Goal: Find specific page/section: Find specific page/section

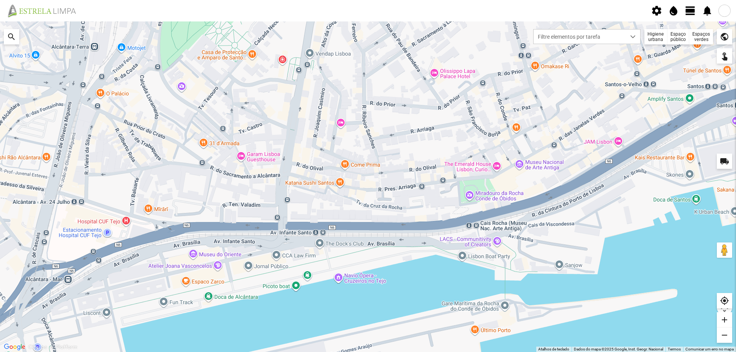
drag, startPoint x: 386, startPoint y: 237, endPoint x: 431, endPoint y: 192, distance: 62.9
click at [431, 192] on div at bounding box center [368, 186] width 736 height 331
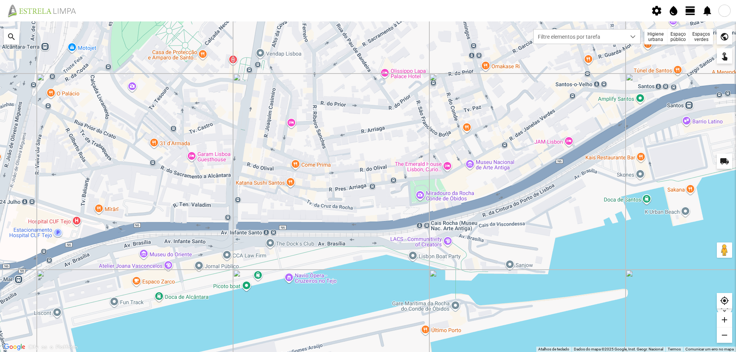
drag, startPoint x: 405, startPoint y: 198, endPoint x: 354, endPoint y: 197, distance: 51.0
click at [354, 197] on div at bounding box center [368, 186] width 736 height 331
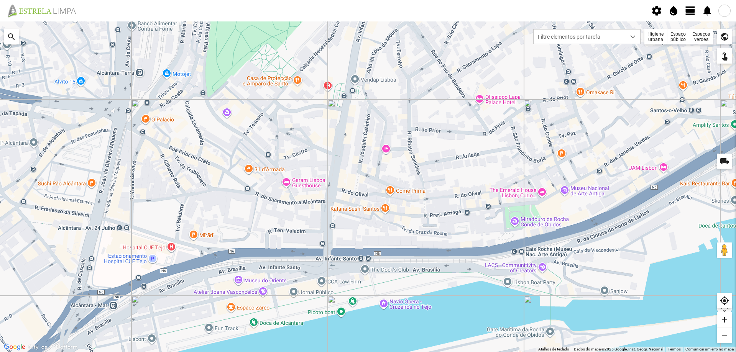
drag, startPoint x: 347, startPoint y: 163, endPoint x: 458, endPoint y: 180, distance: 112.0
click at [457, 181] on div at bounding box center [368, 186] width 736 height 331
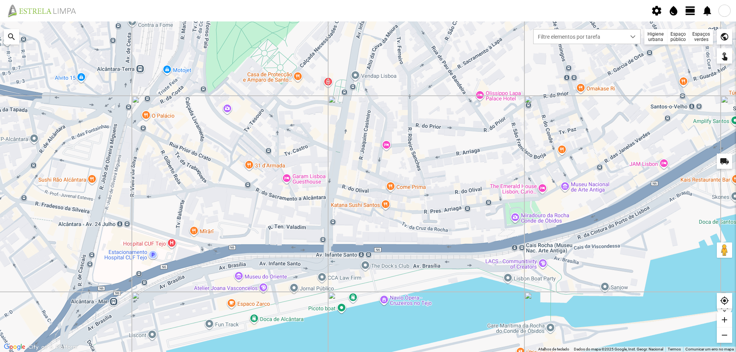
drag, startPoint x: 432, startPoint y: 197, endPoint x: 453, endPoint y: 163, distance: 39.7
click at [447, 169] on div at bounding box center [368, 186] width 736 height 331
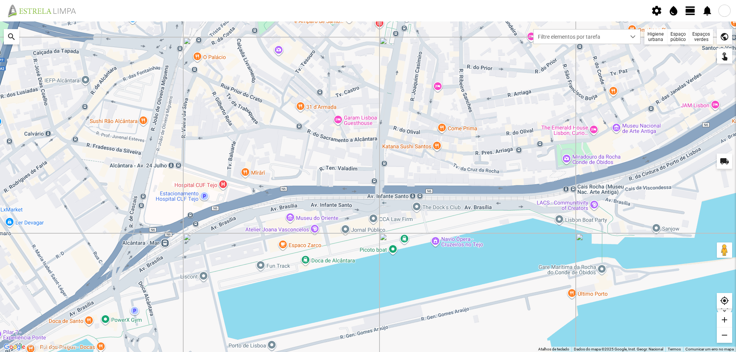
drag, startPoint x: 419, startPoint y: 239, endPoint x: 455, endPoint y: 224, distance: 38.7
click at [455, 225] on div at bounding box center [368, 186] width 736 height 331
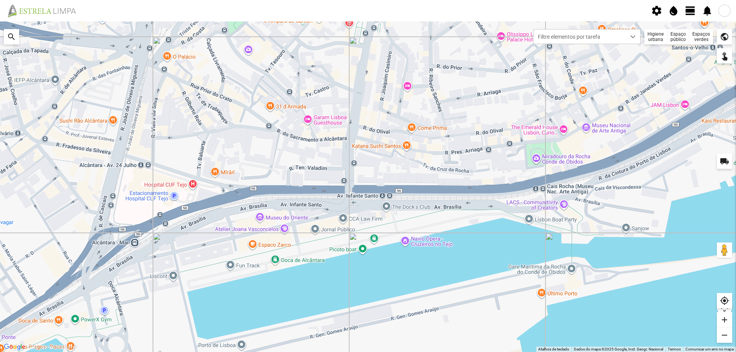
drag, startPoint x: 336, startPoint y: 230, endPoint x: 252, endPoint y: 244, distance: 85.2
click at [268, 243] on div at bounding box center [368, 186] width 736 height 331
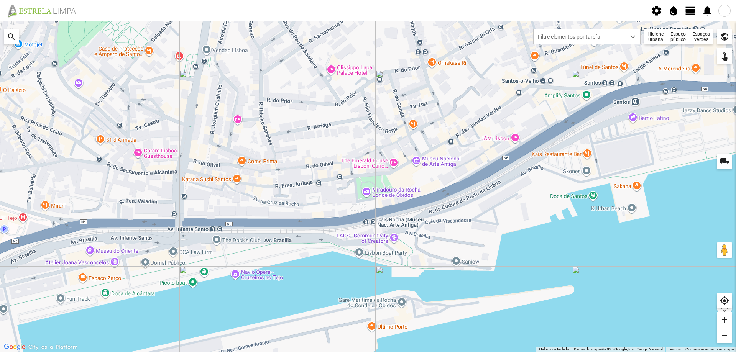
drag, startPoint x: 439, startPoint y: 254, endPoint x: 234, endPoint y: 312, distance: 212.7
click at [242, 311] on div at bounding box center [368, 186] width 736 height 331
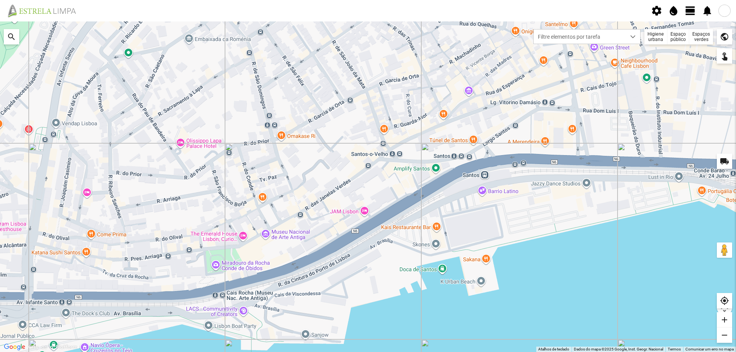
drag, startPoint x: 370, startPoint y: 273, endPoint x: 378, endPoint y: 210, distance: 63.8
click at [378, 210] on div at bounding box center [368, 186] width 736 height 331
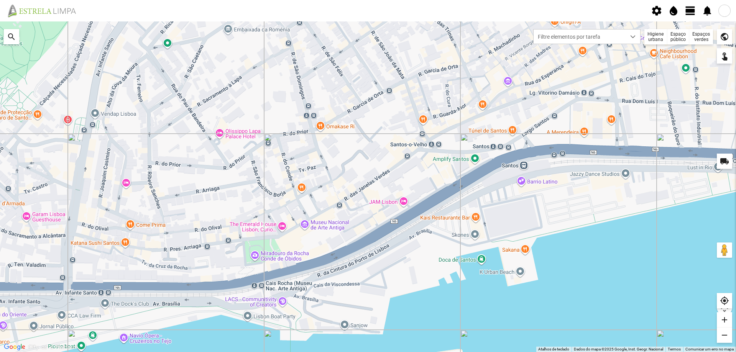
drag, startPoint x: 303, startPoint y: 266, endPoint x: 431, endPoint y: 232, distance: 133.0
click at [405, 238] on div at bounding box center [368, 186] width 736 height 331
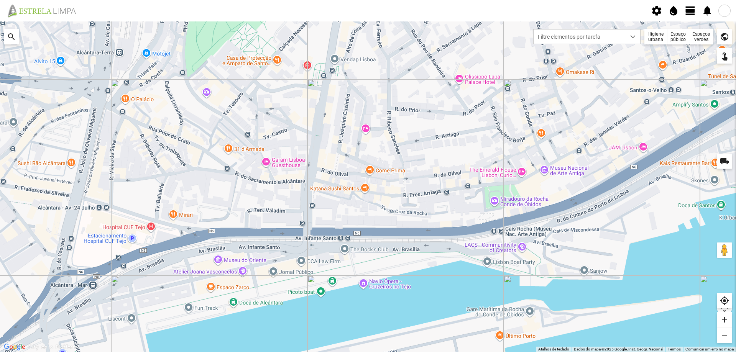
drag, startPoint x: 365, startPoint y: 248, endPoint x: 408, endPoint y: 244, distance: 42.3
click at [407, 245] on div at bounding box center [368, 186] width 736 height 331
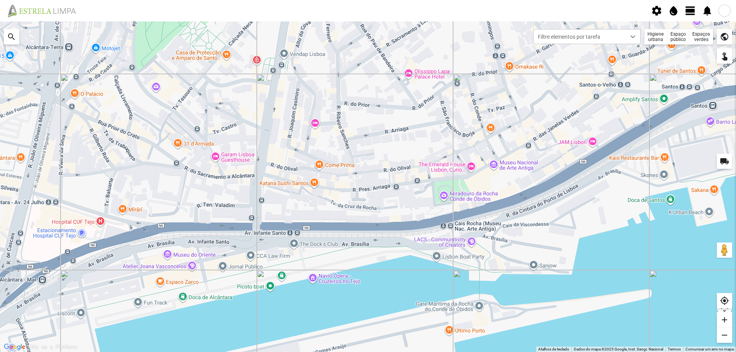
drag, startPoint x: 394, startPoint y: 263, endPoint x: 331, endPoint y: 258, distance: 63.4
click at [332, 258] on div at bounding box center [368, 186] width 736 height 331
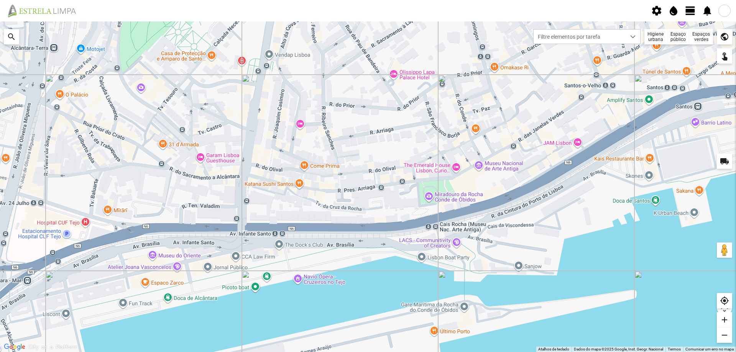
drag, startPoint x: 354, startPoint y: 259, endPoint x: 325, endPoint y: 260, distance: 28.8
click at [325, 260] on div at bounding box center [368, 186] width 736 height 331
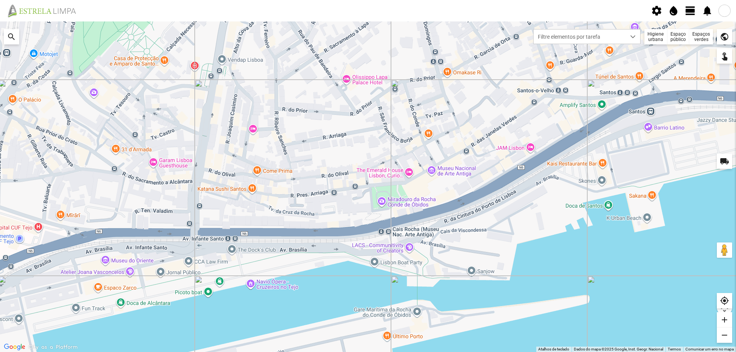
drag, startPoint x: 472, startPoint y: 253, endPoint x: 454, endPoint y: 260, distance: 19.0
click at [458, 260] on div at bounding box center [368, 186] width 736 height 331
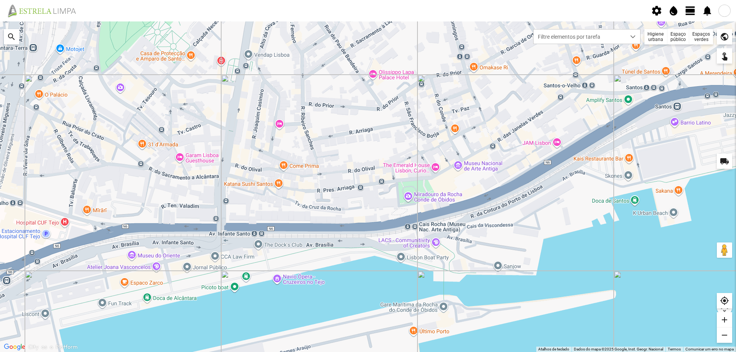
drag, startPoint x: 286, startPoint y: 271, endPoint x: 324, endPoint y: 261, distance: 39.9
click at [324, 261] on div at bounding box center [368, 186] width 736 height 331
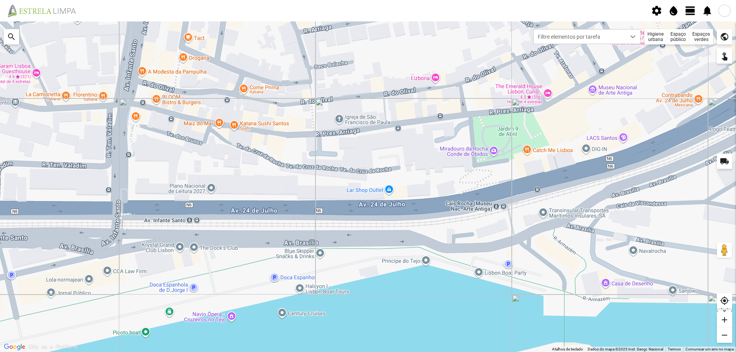
click at [685, 11] on span "view_day" at bounding box center [691, 11] width 12 height 12
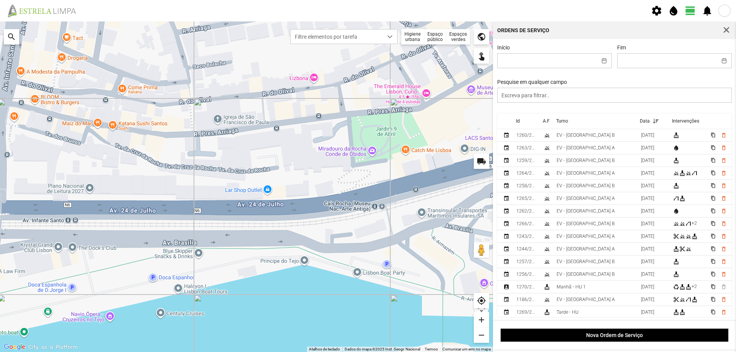
click at [690, 10] on span "view_day" at bounding box center [691, 11] width 12 height 12
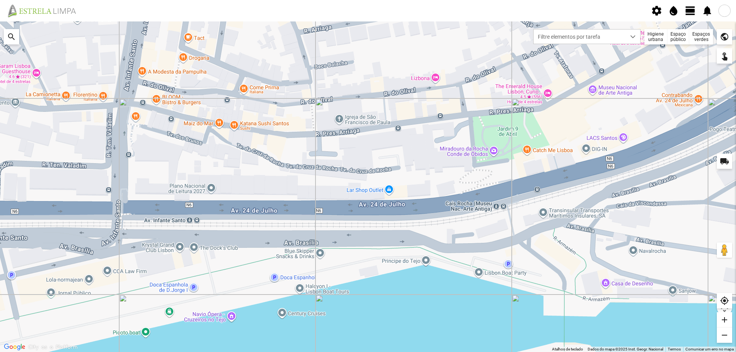
click at [708, 39] on div "Espaços verdes" at bounding box center [701, 36] width 24 height 15
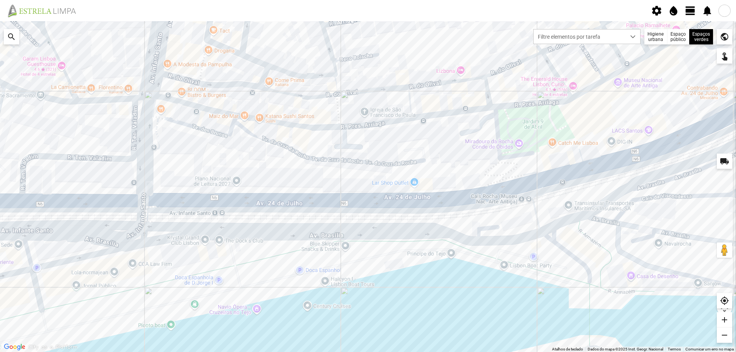
drag, startPoint x: 426, startPoint y: 219, endPoint x: 470, endPoint y: 202, distance: 46.7
click at [469, 203] on div at bounding box center [368, 186] width 736 height 331
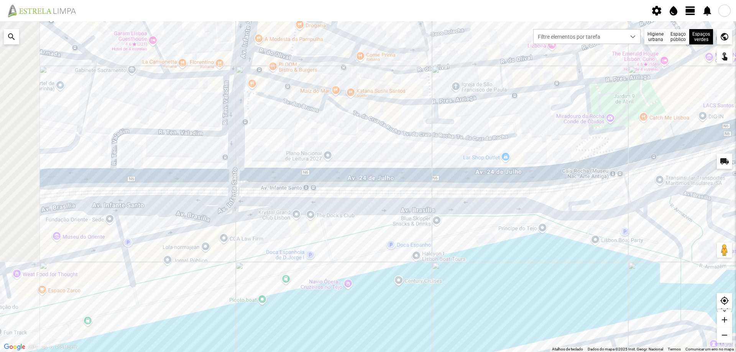
drag, startPoint x: 361, startPoint y: 226, endPoint x: 463, endPoint y: 197, distance: 105.7
click at [462, 198] on div at bounding box center [368, 186] width 736 height 331
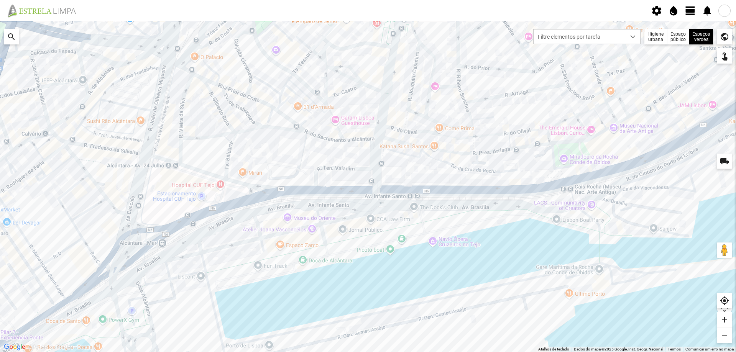
drag, startPoint x: 298, startPoint y: 230, endPoint x: 357, endPoint y: 221, distance: 59.3
click at [357, 221] on div at bounding box center [368, 186] width 736 height 331
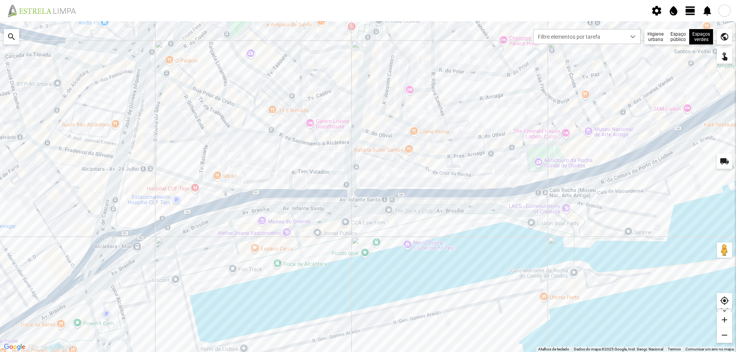
drag, startPoint x: 393, startPoint y: 238, endPoint x: 261, endPoint y: 255, distance: 132.1
click at [261, 255] on div at bounding box center [368, 186] width 736 height 331
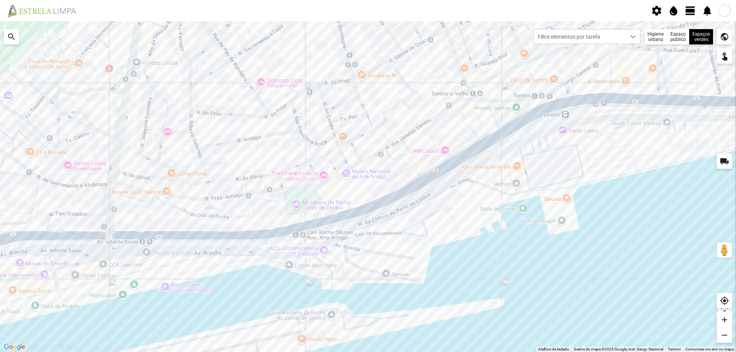
drag, startPoint x: 470, startPoint y: 231, endPoint x: 411, endPoint y: 252, distance: 62.7
click at [412, 253] on div at bounding box center [368, 186] width 736 height 331
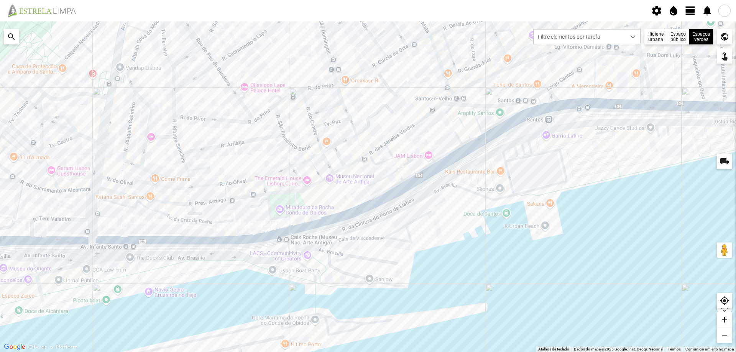
drag, startPoint x: 316, startPoint y: 236, endPoint x: 469, endPoint y: 214, distance: 155.3
click at [446, 219] on div at bounding box center [368, 186] width 736 height 331
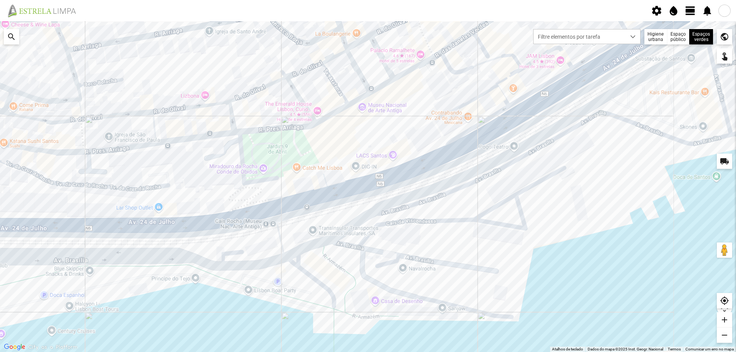
drag, startPoint x: 565, startPoint y: 192, endPoint x: 252, endPoint y: 227, distance: 315.1
click at [252, 227] on div at bounding box center [368, 186] width 736 height 331
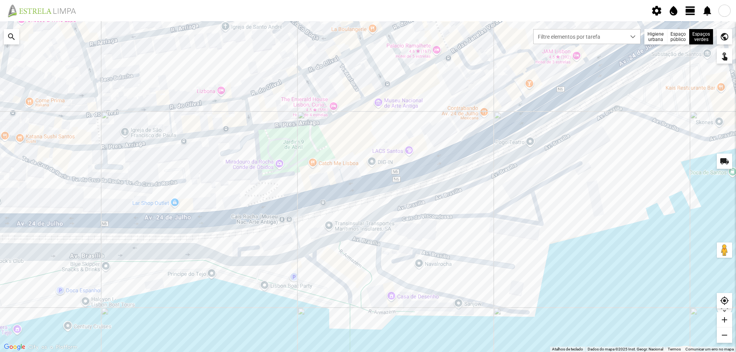
drag, startPoint x: 432, startPoint y: 220, endPoint x: 519, endPoint y: 195, distance: 90.6
click at [497, 200] on div at bounding box center [368, 186] width 736 height 331
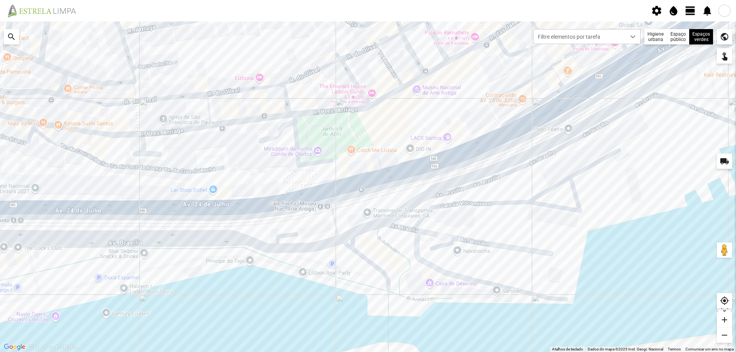
drag, startPoint x: 434, startPoint y: 232, endPoint x: 477, endPoint y: 238, distance: 42.5
click at [468, 241] on div at bounding box center [368, 186] width 736 height 331
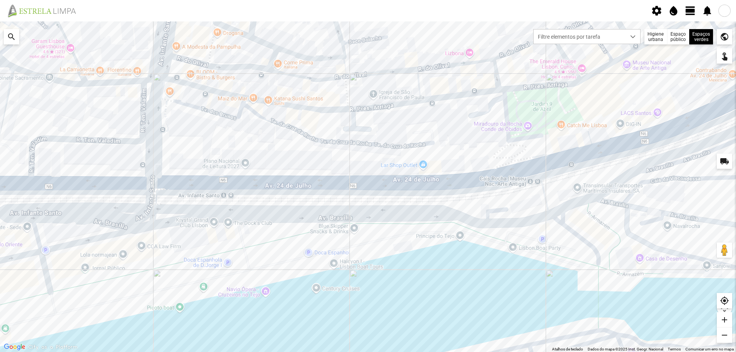
drag, startPoint x: 332, startPoint y: 259, endPoint x: 520, endPoint y: 220, distance: 192.7
click at [470, 229] on div at bounding box center [368, 186] width 736 height 331
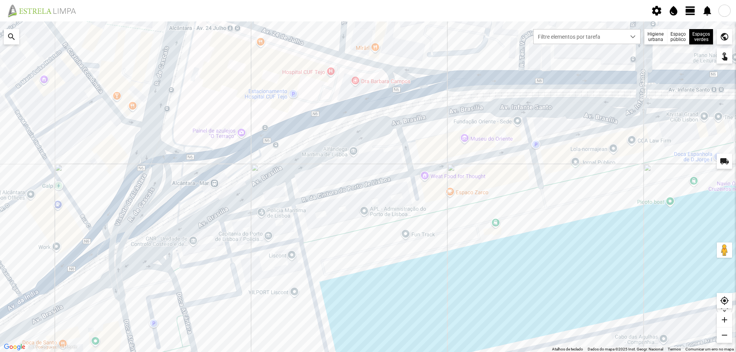
drag, startPoint x: 337, startPoint y: 216, endPoint x: 404, endPoint y: 204, distance: 67.8
click at [403, 204] on div at bounding box center [368, 186] width 736 height 331
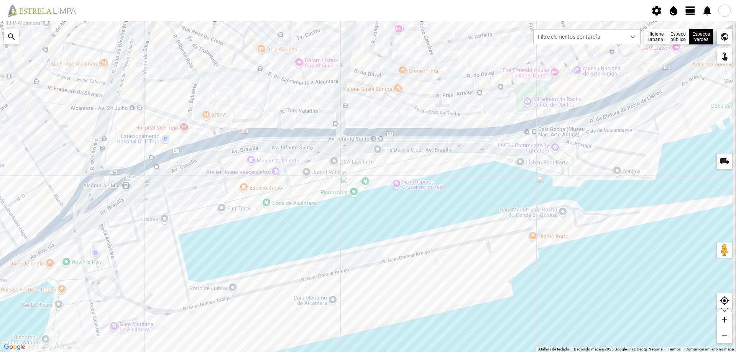
drag, startPoint x: 505, startPoint y: 136, endPoint x: 587, endPoint y: 118, distance: 83.3
click at [319, 155] on div at bounding box center [368, 186] width 736 height 331
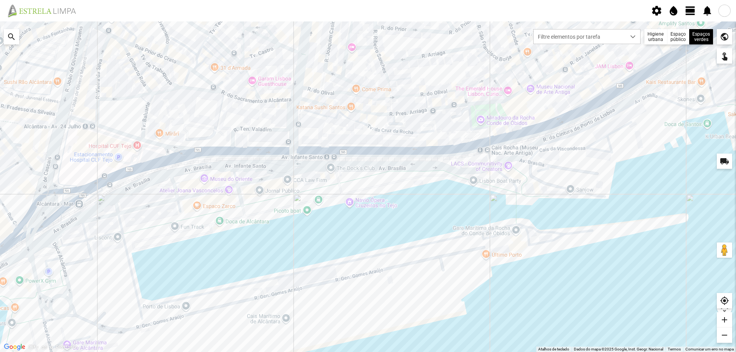
drag, startPoint x: 658, startPoint y: 107, endPoint x: 623, endPoint y: 117, distance: 36.0
click at [623, 117] on div at bounding box center [368, 186] width 736 height 331
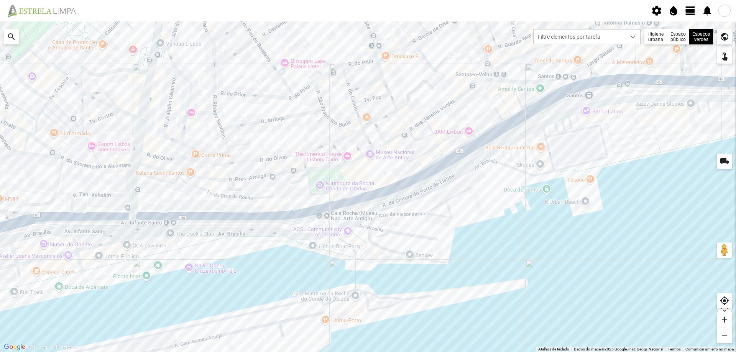
drag, startPoint x: 616, startPoint y: 112, endPoint x: 460, endPoint y: 174, distance: 167.4
click at [460, 174] on div at bounding box center [368, 186] width 736 height 331
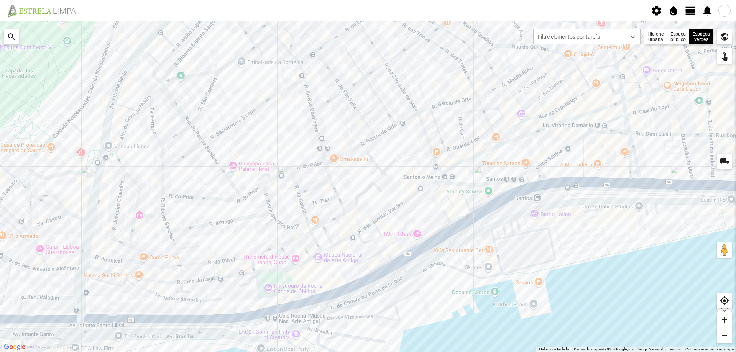
drag, startPoint x: 607, startPoint y: 182, endPoint x: 562, endPoint y: 263, distance: 92.4
click at [562, 263] on div at bounding box center [368, 186] width 736 height 331
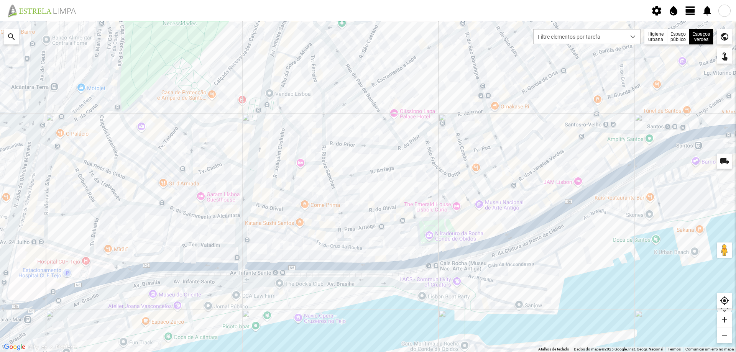
drag, startPoint x: 438, startPoint y: 278, endPoint x: 605, endPoint y: 212, distance: 179.6
click at [605, 212] on div at bounding box center [368, 186] width 736 height 331
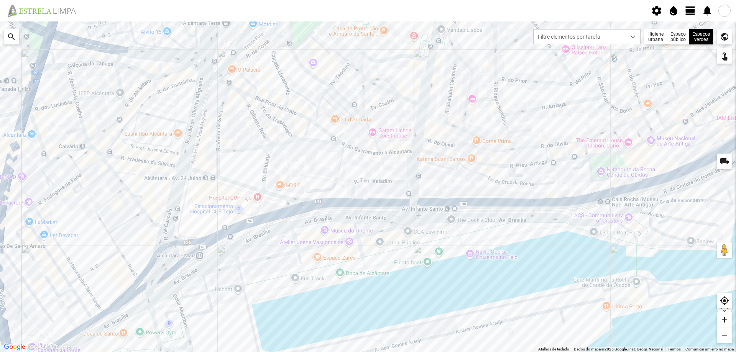
drag, startPoint x: 413, startPoint y: 224, endPoint x: 515, endPoint y: 197, distance: 106.0
click at [515, 197] on div at bounding box center [368, 186] width 736 height 331
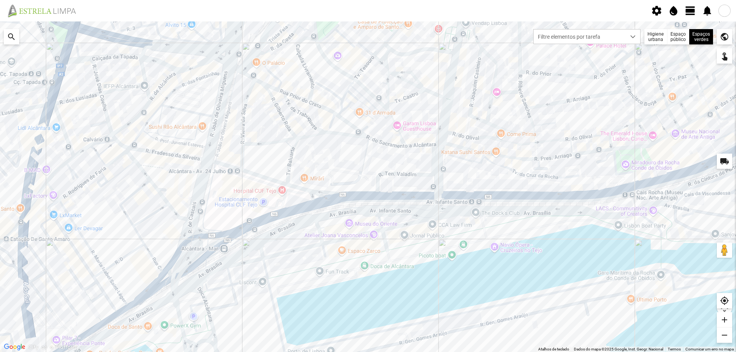
click at [397, 240] on div at bounding box center [368, 186] width 736 height 331
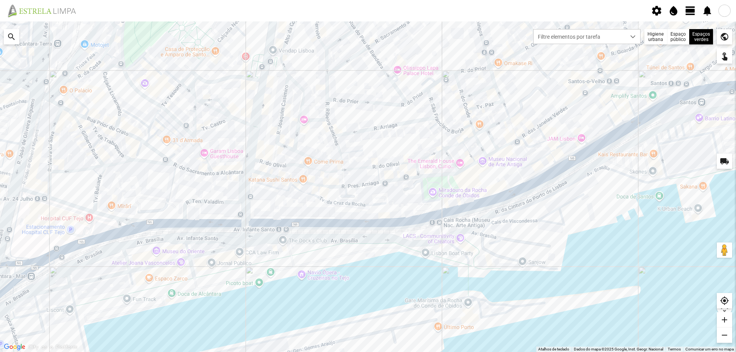
drag, startPoint x: 614, startPoint y: 212, endPoint x: 380, endPoint y: 240, distance: 235.6
click at [380, 240] on div at bounding box center [368, 186] width 736 height 331
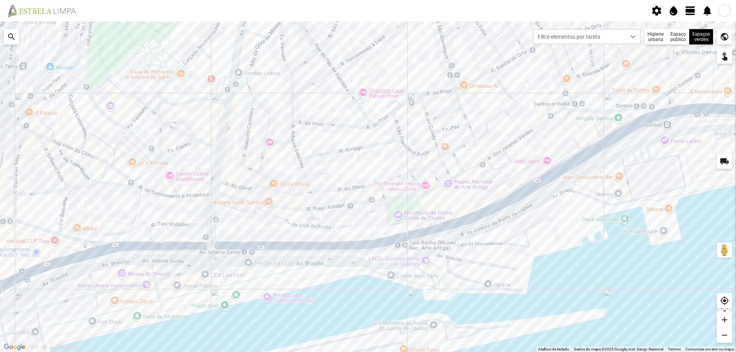
drag, startPoint x: 546, startPoint y: 266, endPoint x: 564, endPoint y: 301, distance: 39.4
click at [564, 301] on div at bounding box center [368, 186] width 736 height 331
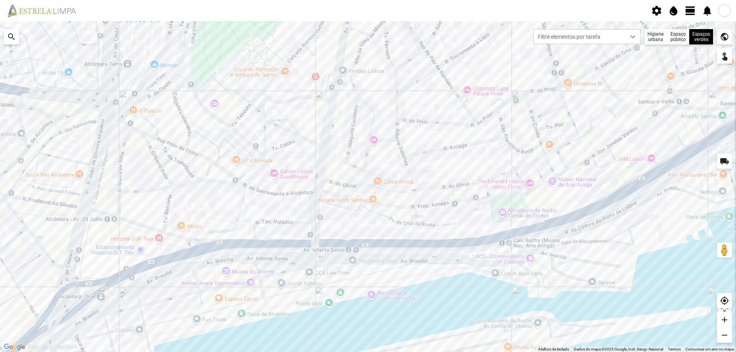
drag, startPoint x: 551, startPoint y: 260, endPoint x: 650, endPoint y: 232, distance: 102.7
click at [649, 233] on div at bounding box center [368, 186] width 736 height 331
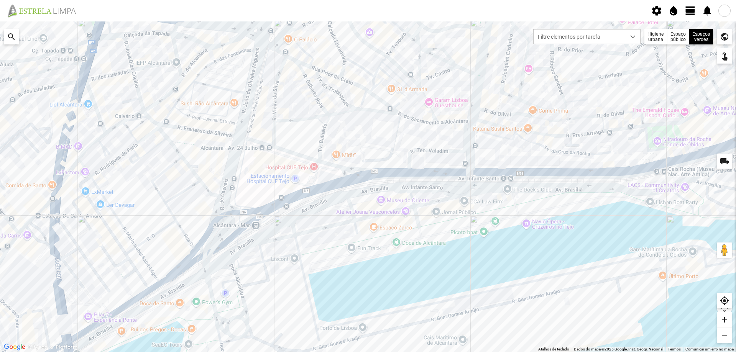
drag, startPoint x: 223, startPoint y: 308, endPoint x: 310, endPoint y: 261, distance: 98.7
click at [309, 263] on div at bounding box center [368, 186] width 736 height 331
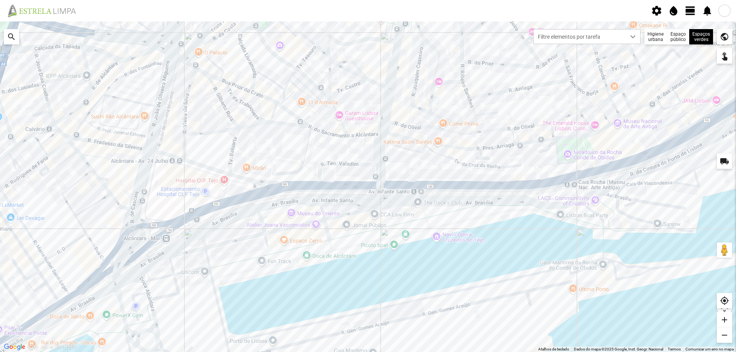
drag, startPoint x: 481, startPoint y: 215, endPoint x: 308, endPoint y: 237, distance: 174.4
click at [360, 240] on div at bounding box center [368, 186] width 736 height 331
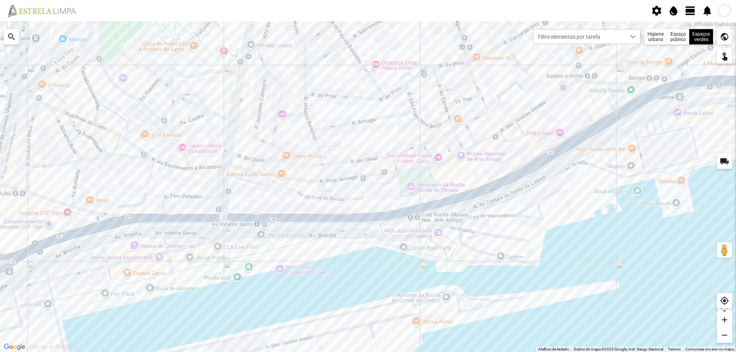
drag, startPoint x: 504, startPoint y: 227, endPoint x: 475, endPoint y: 245, distance: 34.2
click at [475, 245] on div at bounding box center [368, 186] width 736 height 331
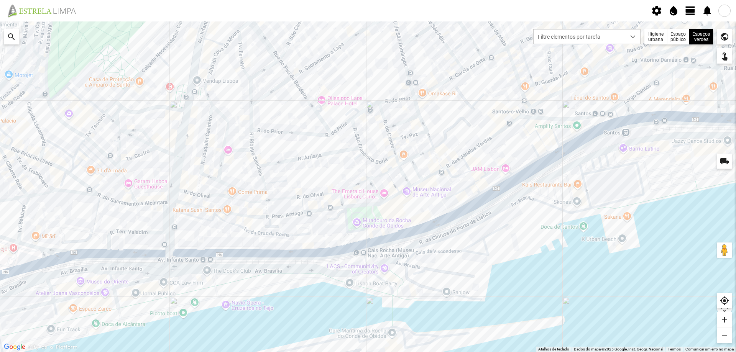
drag, startPoint x: 625, startPoint y: 174, endPoint x: 474, endPoint y: 212, distance: 156.3
click at [476, 212] on div at bounding box center [368, 186] width 736 height 331
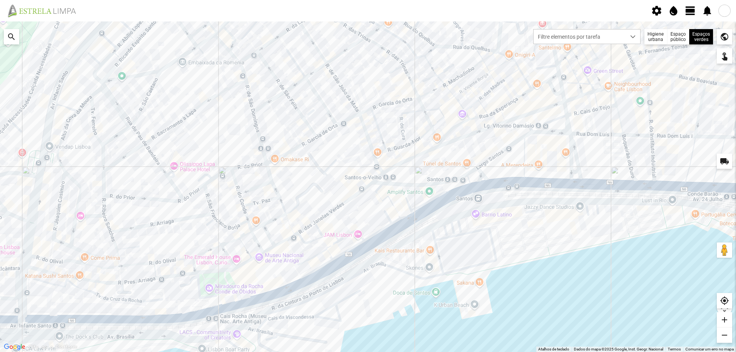
drag, startPoint x: 425, startPoint y: 251, endPoint x: 508, endPoint y: 219, distance: 88.9
click at [492, 224] on div at bounding box center [368, 186] width 736 height 331
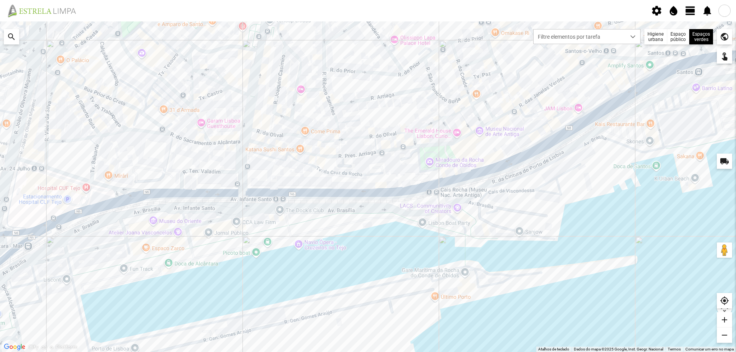
drag, startPoint x: 323, startPoint y: 328, endPoint x: 451, endPoint y: 217, distance: 168.8
click at [443, 222] on div at bounding box center [368, 186] width 736 height 331
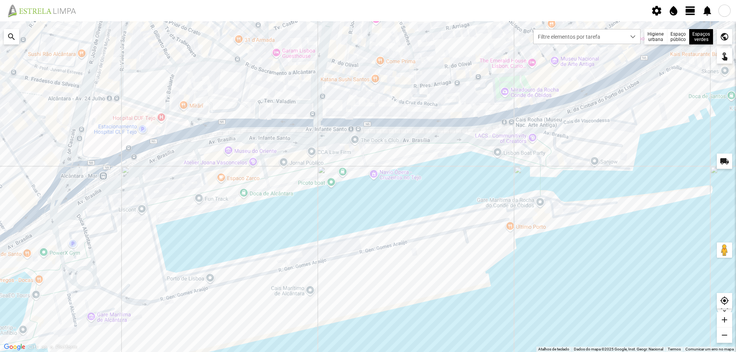
click at [340, 217] on div at bounding box center [368, 186] width 736 height 331
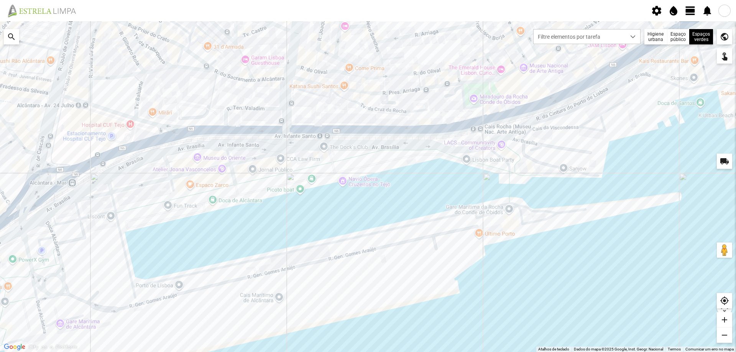
drag, startPoint x: 308, startPoint y: 213, endPoint x: 276, endPoint y: 220, distance: 31.8
click at [276, 220] on div at bounding box center [368, 186] width 736 height 331
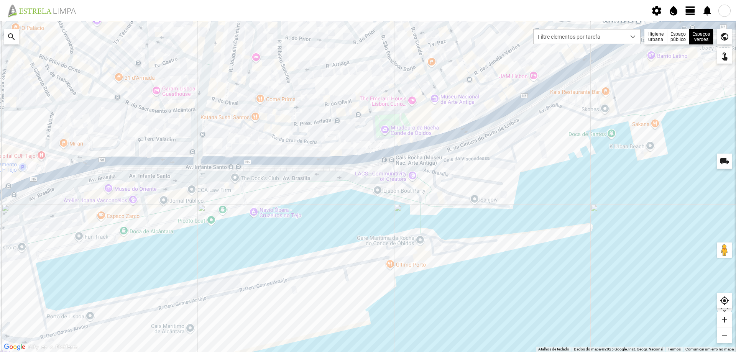
drag, startPoint x: 541, startPoint y: 177, endPoint x: 412, endPoint y: 204, distance: 131.7
click at [413, 204] on div at bounding box center [368, 186] width 736 height 331
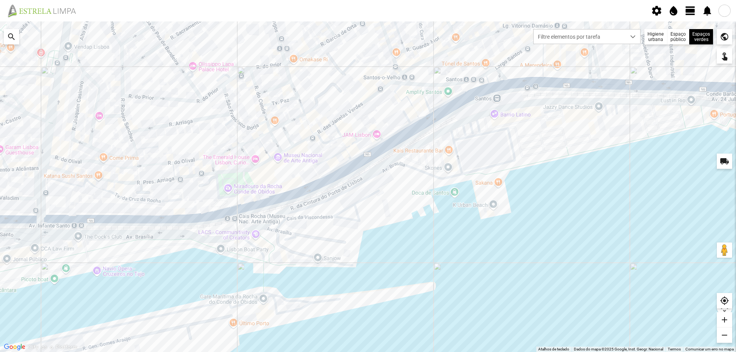
drag, startPoint x: 439, startPoint y: 181, endPoint x: 389, endPoint y: 211, distance: 58.5
click at [392, 215] on div at bounding box center [368, 186] width 736 height 331
drag, startPoint x: 585, startPoint y: 176, endPoint x: 616, endPoint y: 173, distance: 31.6
click at [610, 173] on div at bounding box center [368, 186] width 736 height 331
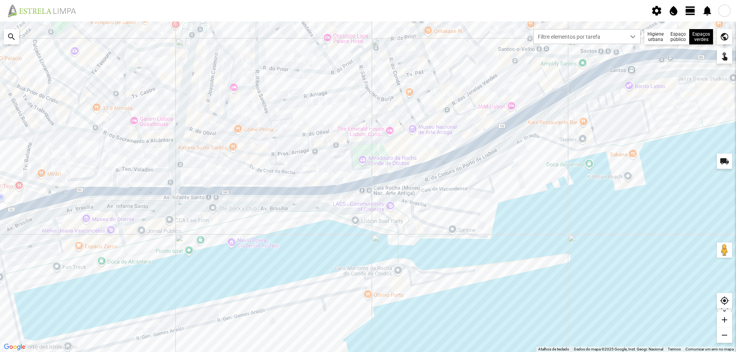
drag, startPoint x: 497, startPoint y: 225, endPoint x: 520, endPoint y: 207, distance: 30.0
click at [516, 210] on div at bounding box center [368, 186] width 736 height 331
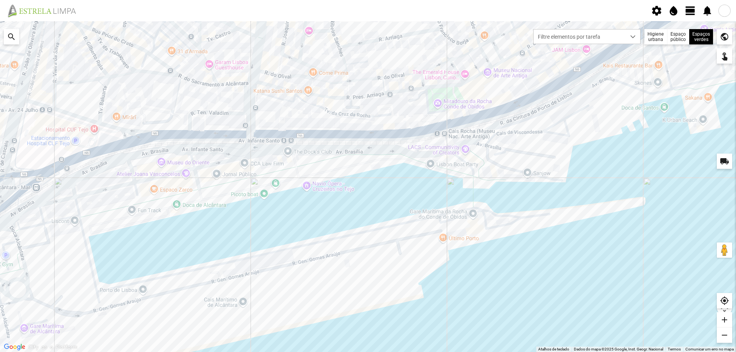
drag, startPoint x: 431, startPoint y: 222, endPoint x: 490, endPoint y: 211, distance: 59.4
click at [487, 212] on div at bounding box center [368, 186] width 736 height 331
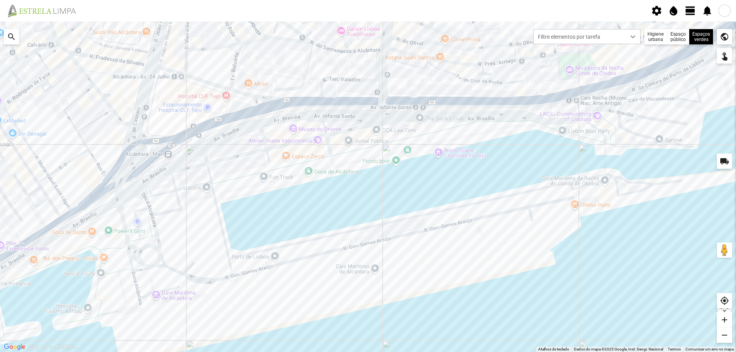
drag, startPoint x: 386, startPoint y: 210, endPoint x: 431, endPoint y: 205, distance: 45.9
click at [427, 206] on div at bounding box center [368, 186] width 736 height 331
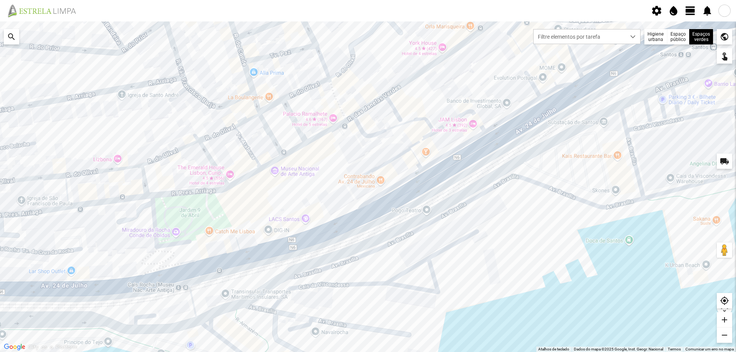
drag, startPoint x: 490, startPoint y: 162, endPoint x: 439, endPoint y: 244, distance: 96.9
click at [439, 245] on div at bounding box center [368, 186] width 736 height 331
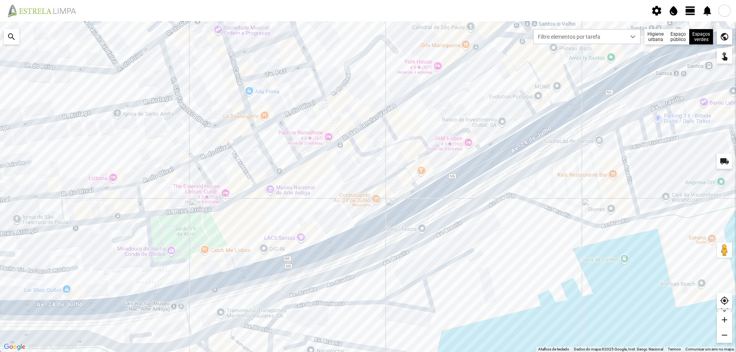
drag, startPoint x: 493, startPoint y: 216, endPoint x: 492, endPoint y: 226, distance: 10.4
click at [492, 226] on div at bounding box center [368, 186] width 736 height 331
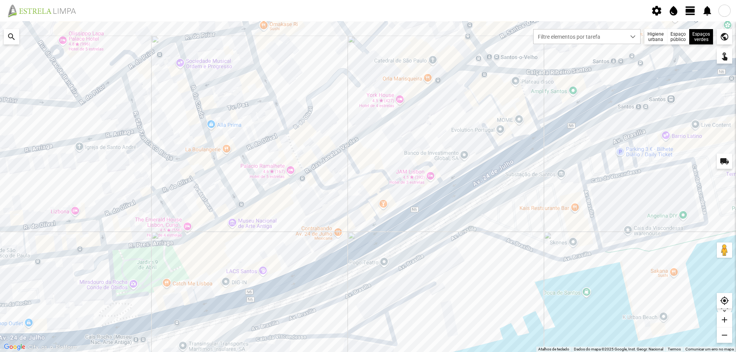
drag, startPoint x: 453, startPoint y: 230, endPoint x: 417, endPoint y: 246, distance: 39.1
click at [420, 250] on div at bounding box center [368, 186] width 736 height 331
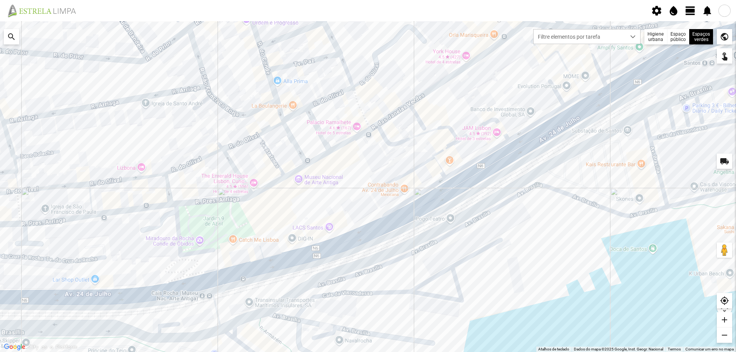
drag, startPoint x: 480, startPoint y: 228, endPoint x: 554, endPoint y: 188, distance: 84.6
click at [554, 188] on div at bounding box center [368, 186] width 736 height 331
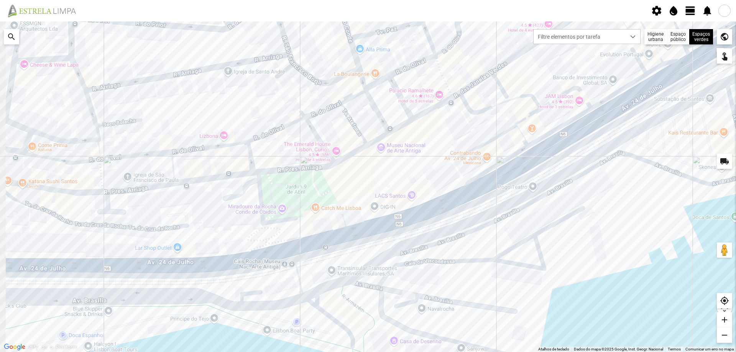
drag, startPoint x: 454, startPoint y: 247, endPoint x: 554, endPoint y: 209, distance: 107.0
click at [554, 209] on div at bounding box center [368, 186] width 736 height 331
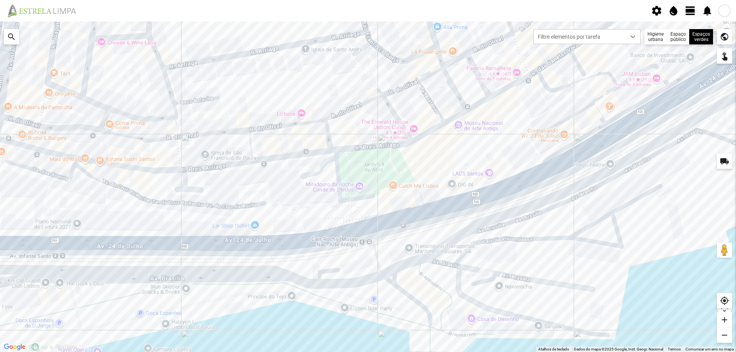
drag, startPoint x: 259, startPoint y: 258, endPoint x: 287, endPoint y: 253, distance: 28.5
click at [287, 253] on div at bounding box center [368, 186] width 736 height 331
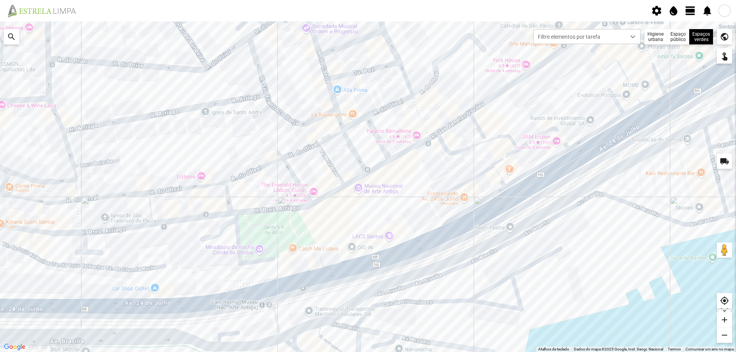
drag, startPoint x: 545, startPoint y: 164, endPoint x: 468, endPoint y: 224, distance: 97.9
click at [468, 224] on div at bounding box center [368, 186] width 736 height 331
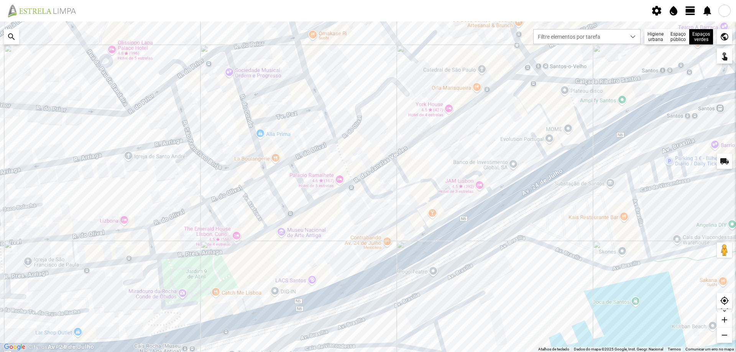
drag, startPoint x: 526, startPoint y: 194, endPoint x: 468, endPoint y: 227, distance: 65.9
click at [468, 227] on div at bounding box center [368, 186] width 736 height 331
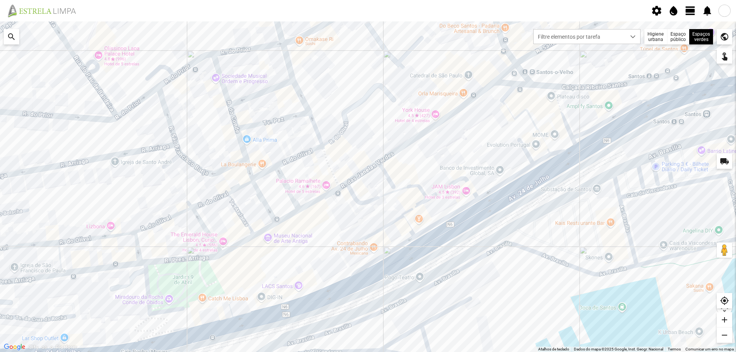
drag, startPoint x: 434, startPoint y: 251, endPoint x: 423, endPoint y: 254, distance: 10.8
click at [423, 254] on div at bounding box center [368, 186] width 736 height 331
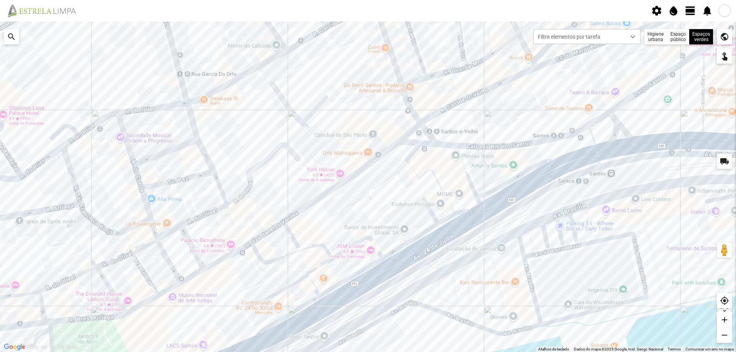
drag, startPoint x: 618, startPoint y: 162, endPoint x: 521, endPoint y: 217, distance: 111.4
click at [524, 217] on div at bounding box center [368, 186] width 736 height 331
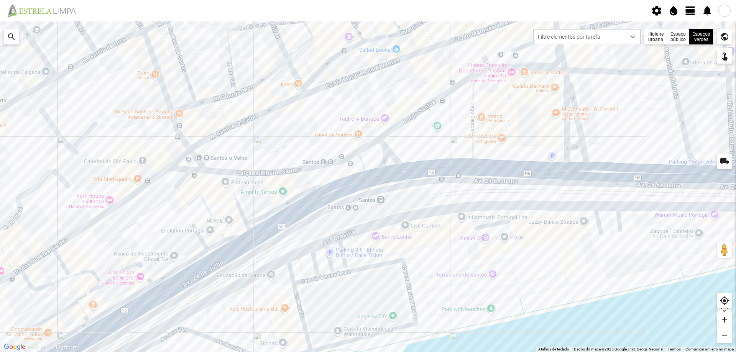
drag, startPoint x: 669, startPoint y: 175, endPoint x: 466, endPoint y: 196, distance: 204.7
click at [466, 196] on div at bounding box center [368, 186] width 736 height 331
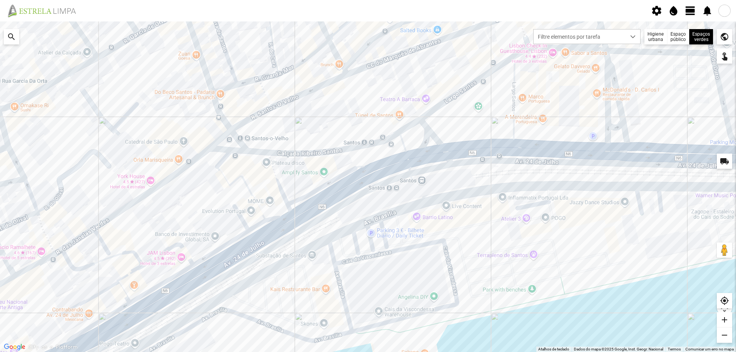
drag, startPoint x: 451, startPoint y: 222, endPoint x: 497, endPoint y: 200, distance: 51.3
click at [495, 201] on div at bounding box center [368, 186] width 736 height 331
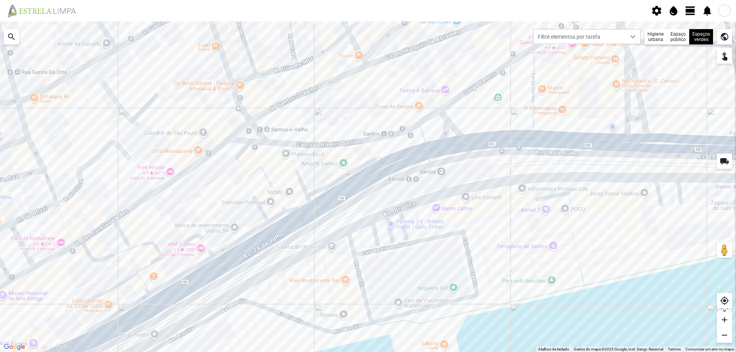
drag, startPoint x: 453, startPoint y: 208, endPoint x: 530, endPoint y: 184, distance: 81.0
click at [511, 189] on div at bounding box center [368, 186] width 736 height 331
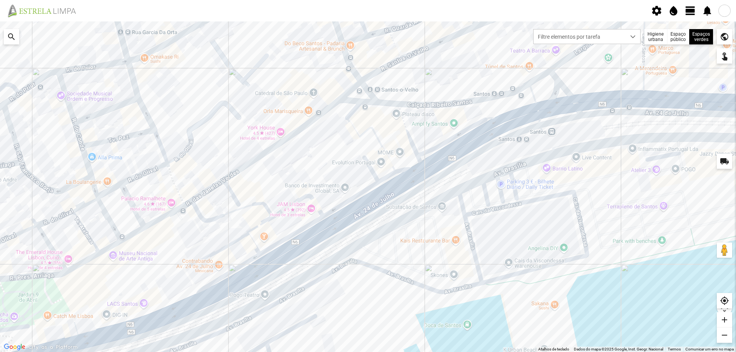
drag, startPoint x: 445, startPoint y: 216, endPoint x: 470, endPoint y: 195, distance: 32.4
click at [467, 197] on div at bounding box center [368, 186] width 736 height 331
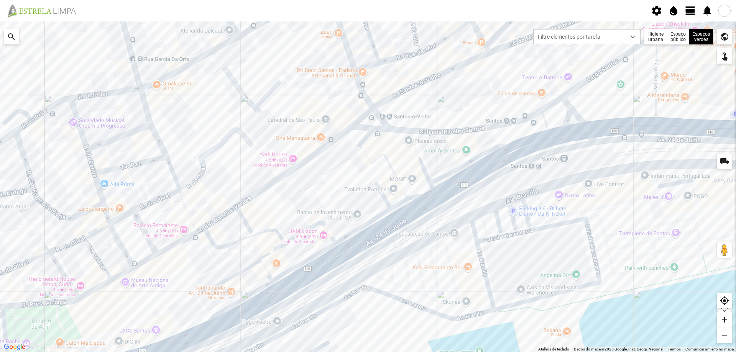
drag, startPoint x: 457, startPoint y: 223, endPoint x: 453, endPoint y: 252, distance: 29.1
click at [453, 252] on div at bounding box center [368, 186] width 736 height 331
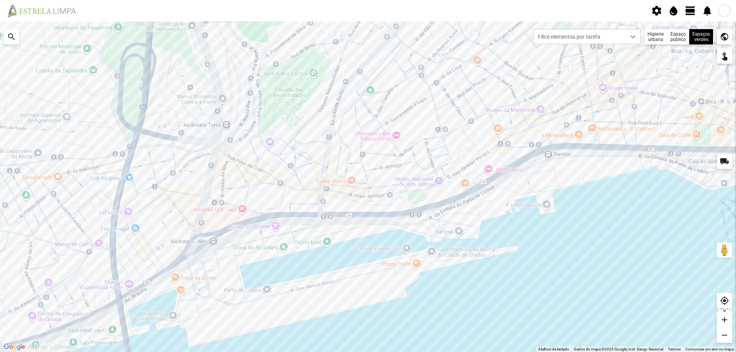
drag, startPoint x: 280, startPoint y: 258, endPoint x: 365, endPoint y: 191, distance: 107.9
click at [365, 194] on div at bounding box center [368, 186] width 736 height 331
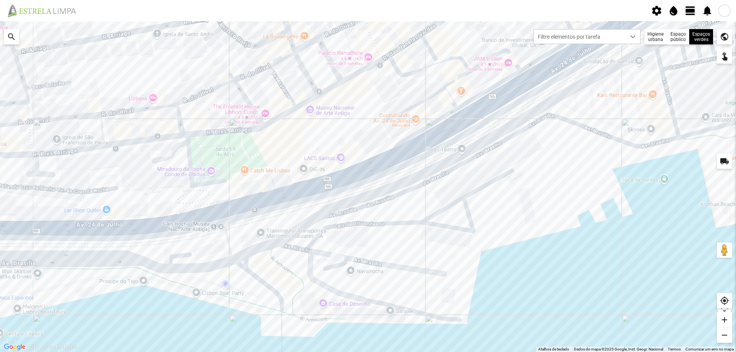
drag, startPoint x: 487, startPoint y: 153, endPoint x: 559, endPoint y: 194, distance: 83.6
click at [558, 194] on div at bounding box center [368, 186] width 736 height 331
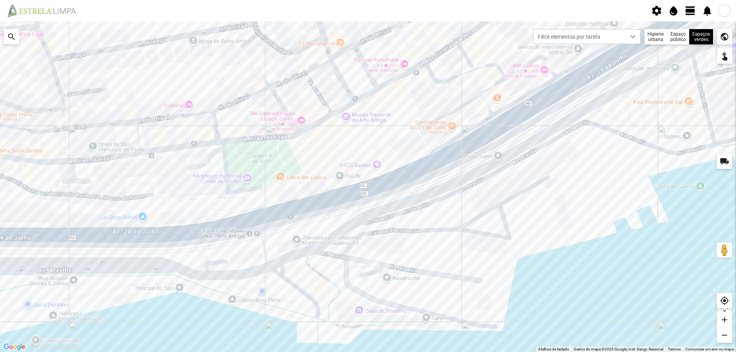
drag, startPoint x: 516, startPoint y: 188, endPoint x: 570, endPoint y: 171, distance: 56.9
click at [564, 173] on div at bounding box center [368, 186] width 736 height 331
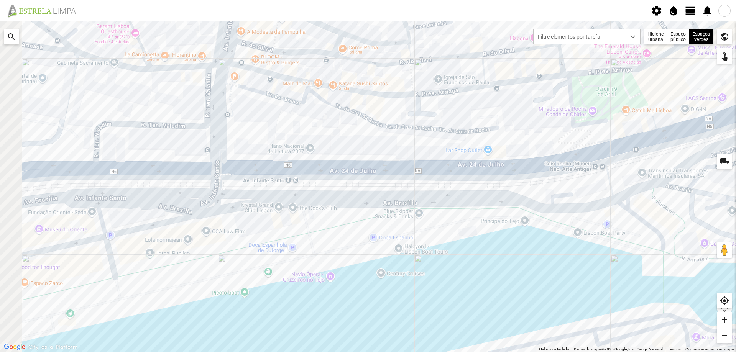
drag, startPoint x: 299, startPoint y: 216, endPoint x: 502, endPoint y: 203, distance: 202.8
click at [500, 203] on div at bounding box center [368, 186] width 736 height 331
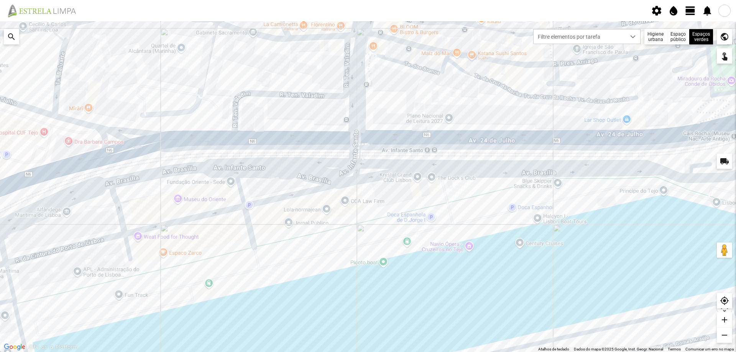
drag, startPoint x: 280, startPoint y: 242, endPoint x: 407, endPoint y: 209, distance: 131.8
click at [407, 209] on div at bounding box center [368, 186] width 736 height 331
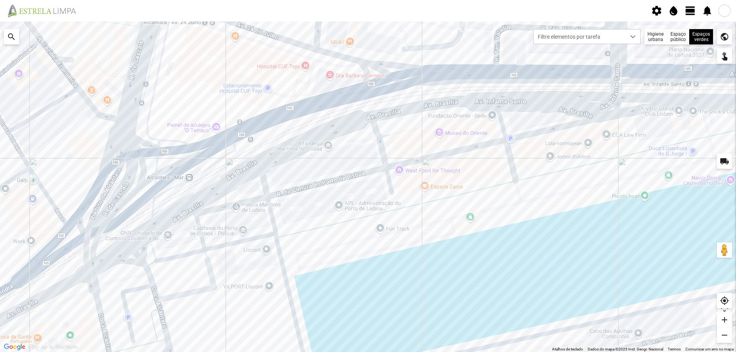
drag, startPoint x: 212, startPoint y: 252, endPoint x: 383, endPoint y: 202, distance: 179.0
click at [383, 202] on div at bounding box center [368, 186] width 736 height 331
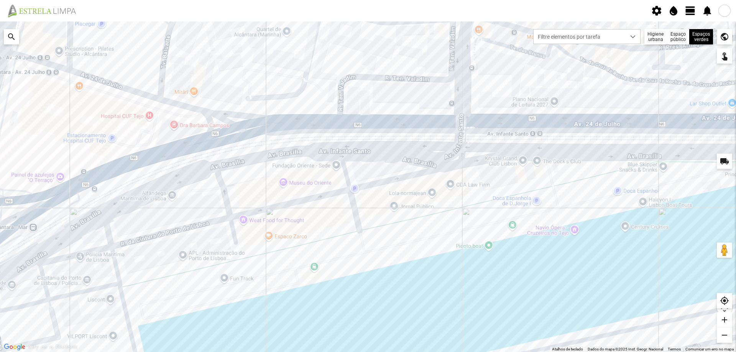
drag, startPoint x: 430, startPoint y: 215, endPoint x: 278, endPoint y: 262, distance: 158.8
click at [278, 262] on div at bounding box center [368, 186] width 736 height 331
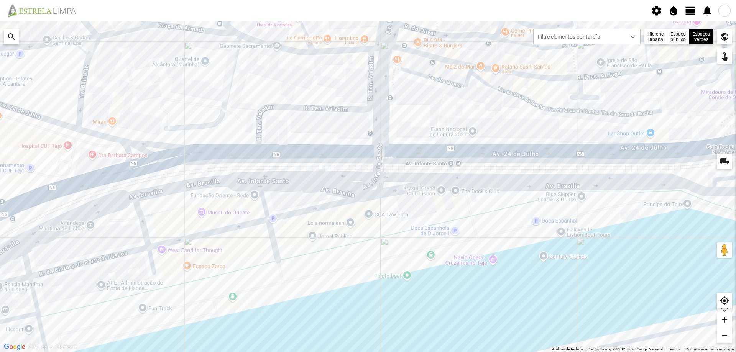
drag, startPoint x: 551, startPoint y: 197, endPoint x: 363, endPoint y: 270, distance: 201.9
click at [363, 270] on div at bounding box center [368, 186] width 736 height 331
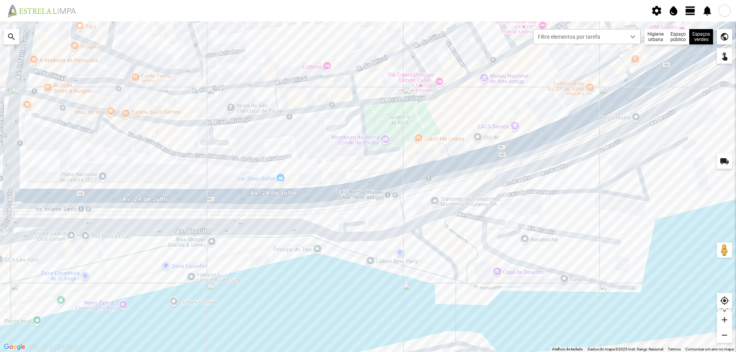
drag, startPoint x: 689, startPoint y: 295, endPoint x: 472, endPoint y: 282, distance: 217.0
click at [472, 282] on div at bounding box center [368, 186] width 736 height 331
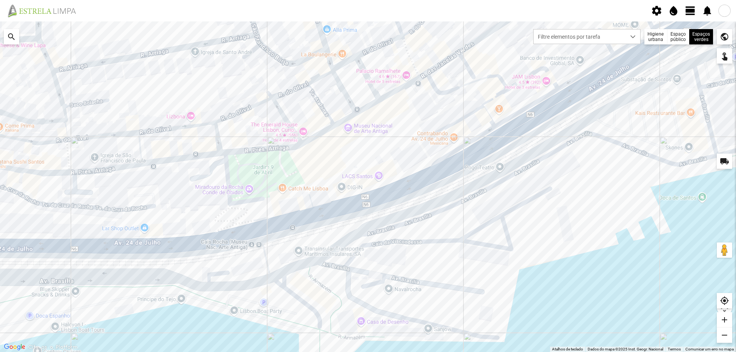
drag, startPoint x: 552, startPoint y: 287, endPoint x: 412, endPoint y: 335, distance: 148.1
click at [413, 335] on div at bounding box center [368, 186] width 736 height 331
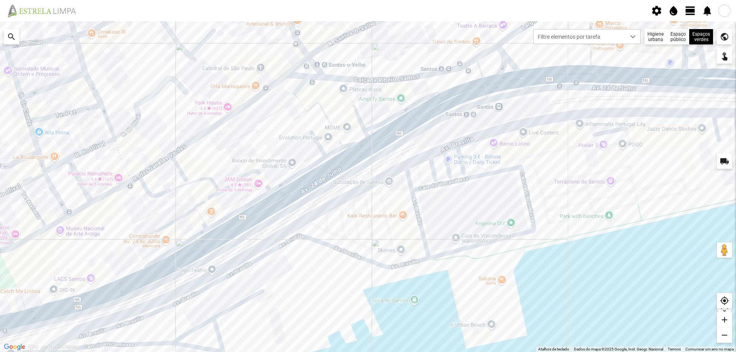
drag, startPoint x: 531, startPoint y: 263, endPoint x: 253, endPoint y: 359, distance: 294.2
click at [253, 352] on html "settings water_drop view_day notifications ← Mover para a esquerda → Mover para…" at bounding box center [368, 176] width 736 height 352
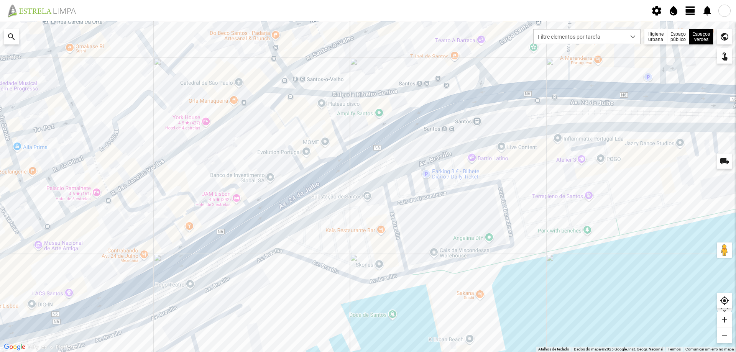
drag, startPoint x: 524, startPoint y: 259, endPoint x: 502, endPoint y: 273, distance: 26.3
click at [502, 273] on div at bounding box center [368, 186] width 736 height 331
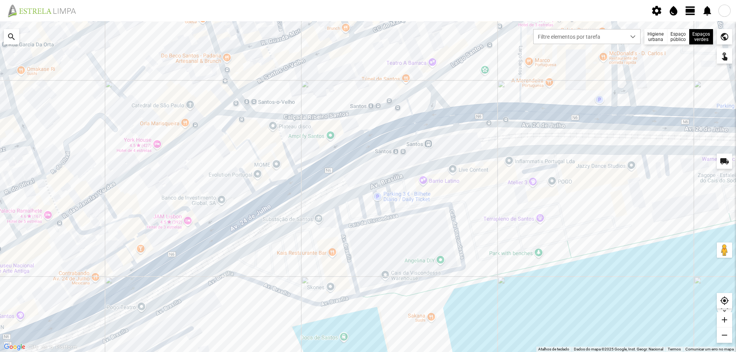
drag, startPoint x: 654, startPoint y: 230, endPoint x: 605, endPoint y: 254, distance: 54.4
click at [605, 254] on div at bounding box center [368, 186] width 736 height 331
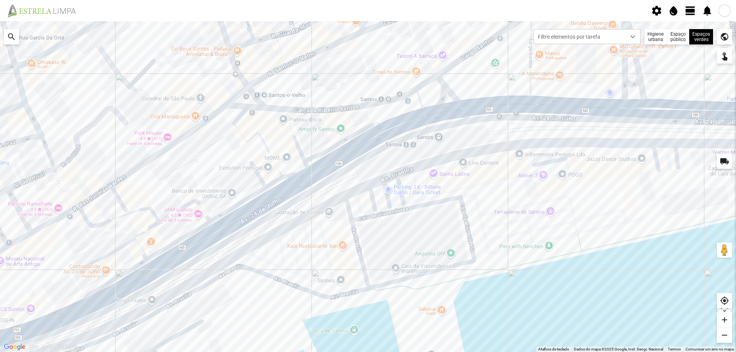
drag, startPoint x: 453, startPoint y: 291, endPoint x: 509, endPoint y: 235, distance: 78.6
click at [496, 255] on div at bounding box center [368, 186] width 736 height 331
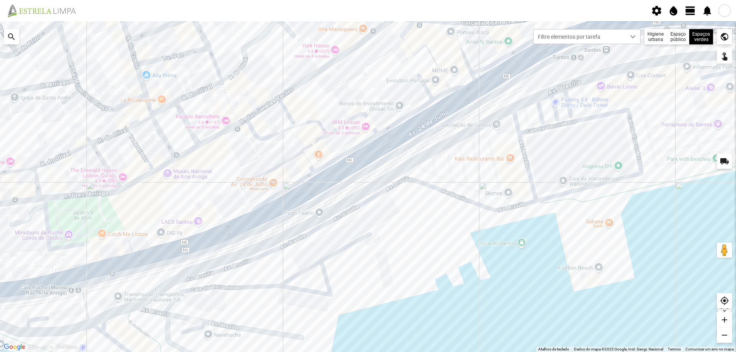
drag, startPoint x: 361, startPoint y: 228, endPoint x: 425, endPoint y: 228, distance: 64.0
click at [423, 228] on div at bounding box center [368, 186] width 736 height 331
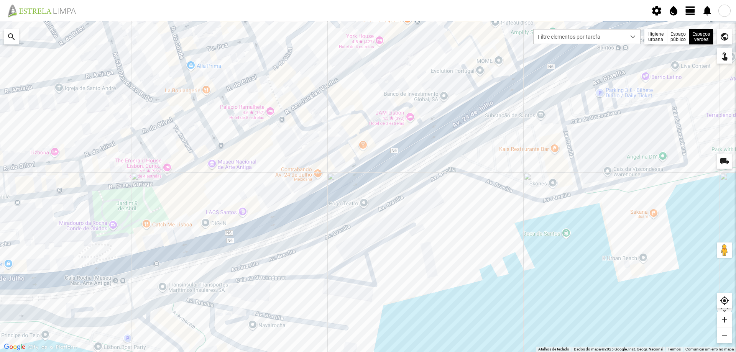
drag, startPoint x: 406, startPoint y: 241, endPoint x: 503, endPoint y: 210, distance: 101.1
click at [468, 223] on div at bounding box center [368, 186] width 736 height 331
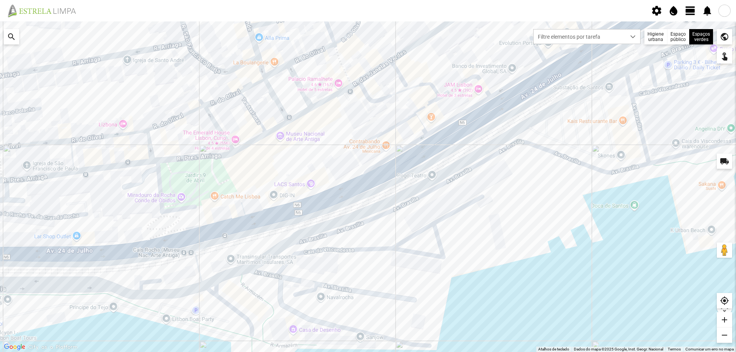
drag, startPoint x: 481, startPoint y: 227, endPoint x: 493, endPoint y: 185, distance: 43.1
click at [490, 193] on div at bounding box center [368, 186] width 736 height 331
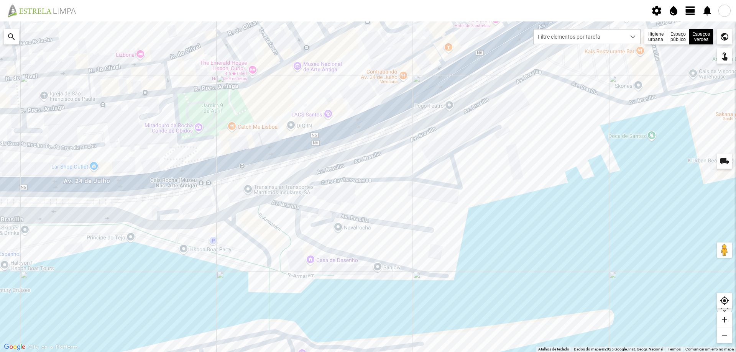
drag, startPoint x: 277, startPoint y: 318, endPoint x: 305, endPoint y: 255, distance: 69.7
click at [299, 263] on div at bounding box center [368, 186] width 736 height 331
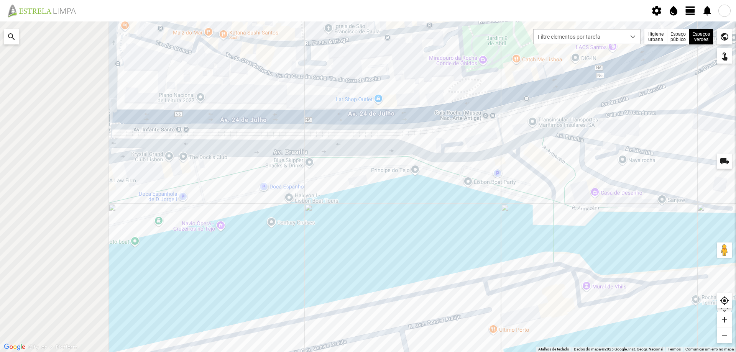
drag, startPoint x: 281, startPoint y: 251, endPoint x: 572, endPoint y: 255, distance: 290.3
click at [572, 256] on div at bounding box center [368, 186] width 736 height 331
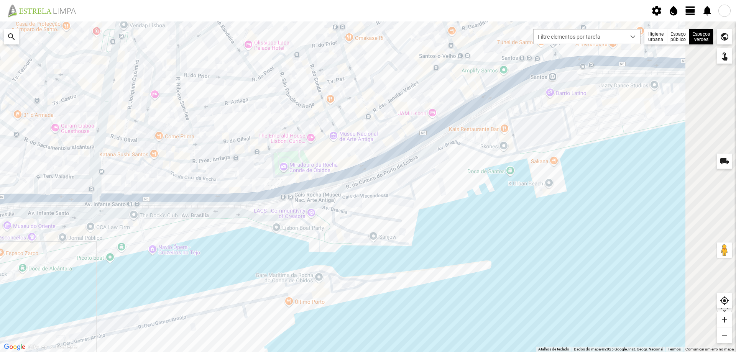
drag, startPoint x: 235, startPoint y: 190, endPoint x: 187, endPoint y: 196, distance: 47.9
click at [188, 196] on div at bounding box center [368, 186] width 736 height 331
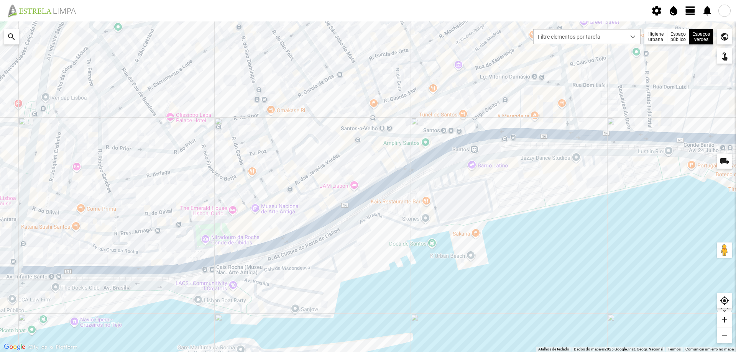
drag, startPoint x: 294, startPoint y: 146, endPoint x: 285, endPoint y: 210, distance: 64.6
click at [285, 210] on div at bounding box center [368, 186] width 736 height 331
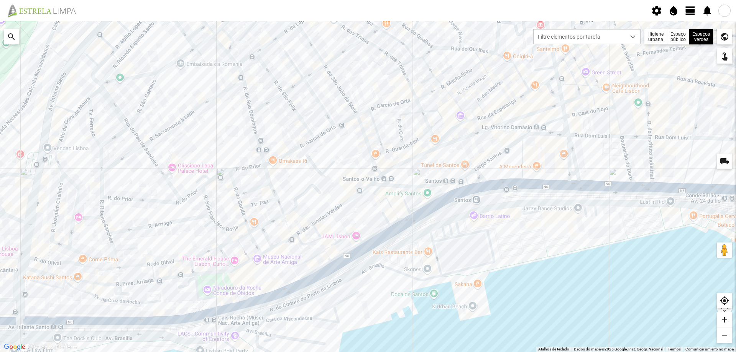
drag, startPoint x: 291, startPoint y: 189, endPoint x: 285, endPoint y: 217, distance: 28.7
click at [285, 217] on div at bounding box center [368, 186] width 736 height 331
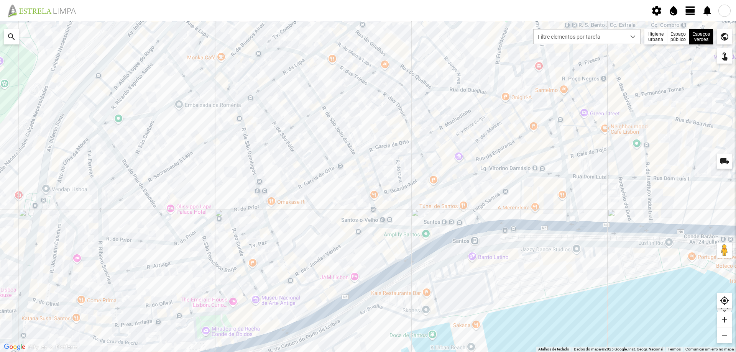
drag, startPoint x: 320, startPoint y: 219, endPoint x: 322, endPoint y: 233, distance: 14.3
click at [322, 233] on div at bounding box center [368, 186] width 736 height 331
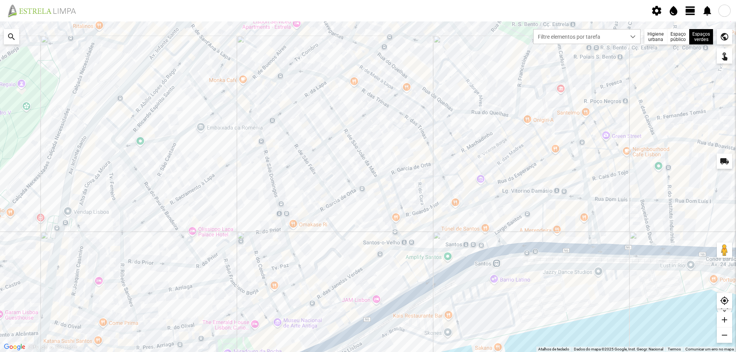
drag, startPoint x: 265, startPoint y: 184, endPoint x: 385, endPoint y: 178, distance: 120.6
click at [365, 187] on div at bounding box center [368, 186] width 736 height 331
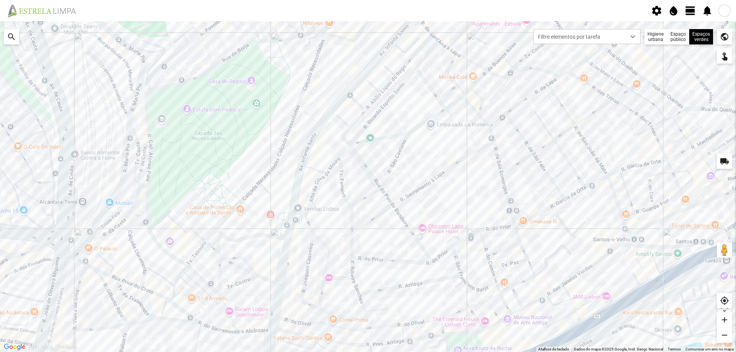
drag, startPoint x: 255, startPoint y: 184, endPoint x: 284, endPoint y: 165, distance: 34.7
click at [277, 171] on div at bounding box center [368, 186] width 736 height 331
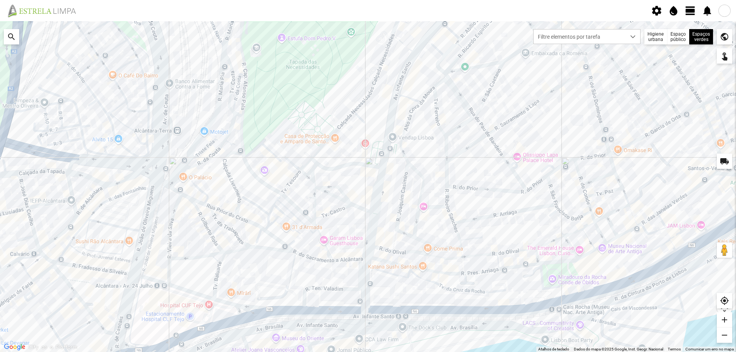
drag, startPoint x: 295, startPoint y: 212, endPoint x: 308, endPoint y: 166, distance: 47.8
click at [307, 183] on div at bounding box center [368, 186] width 736 height 331
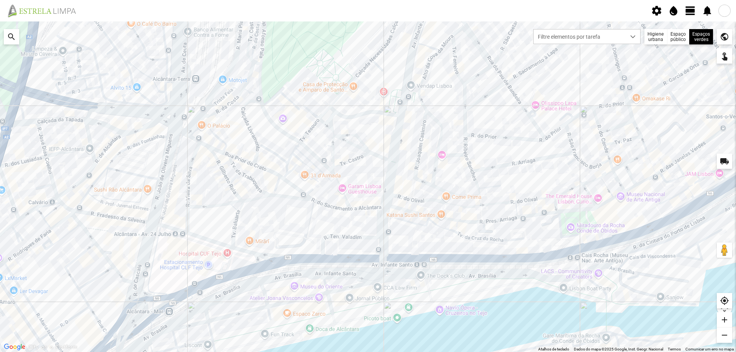
click at [276, 189] on div at bounding box center [368, 186] width 736 height 331
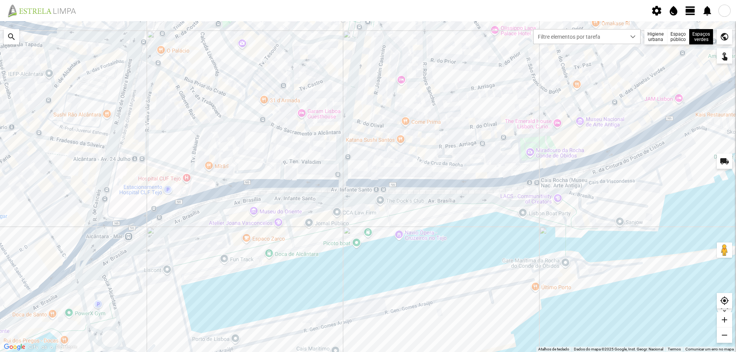
drag, startPoint x: 302, startPoint y: 222, endPoint x: 240, endPoint y: 212, distance: 62.5
click at [247, 214] on div at bounding box center [368, 186] width 736 height 331
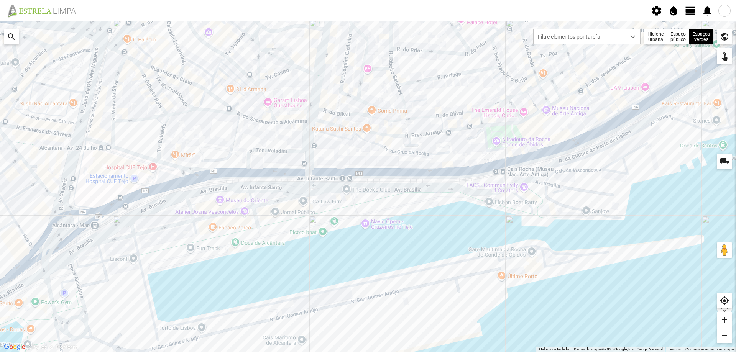
drag, startPoint x: 324, startPoint y: 202, endPoint x: 227, endPoint y: 201, distance: 96.2
click at [235, 201] on div at bounding box center [368, 186] width 736 height 331
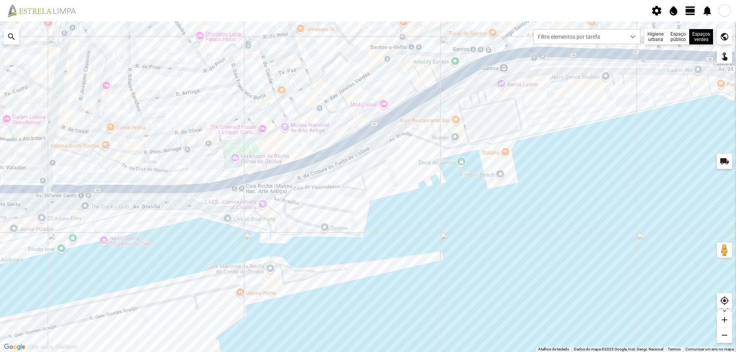
drag, startPoint x: 396, startPoint y: 167, endPoint x: 309, endPoint y: 190, distance: 90.0
click at [321, 188] on div at bounding box center [368, 186] width 736 height 331
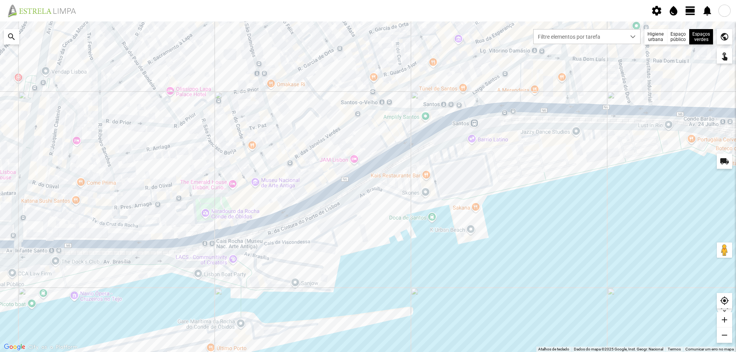
drag, startPoint x: 350, startPoint y: 186, endPoint x: 273, endPoint y: 223, distance: 86.1
click at [274, 223] on div at bounding box center [368, 186] width 736 height 331
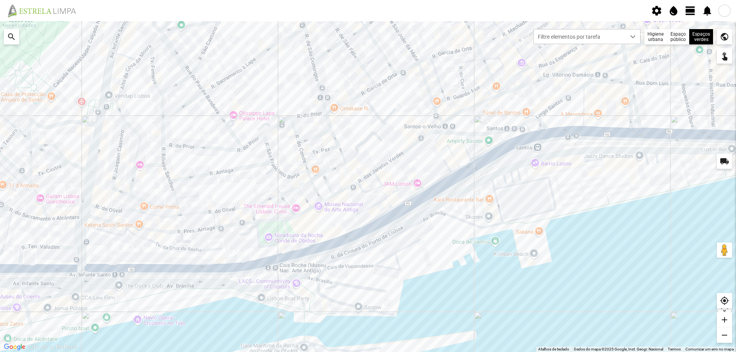
drag, startPoint x: 316, startPoint y: 189, endPoint x: 401, endPoint y: 177, distance: 85.5
click at [398, 178] on div at bounding box center [368, 186] width 736 height 331
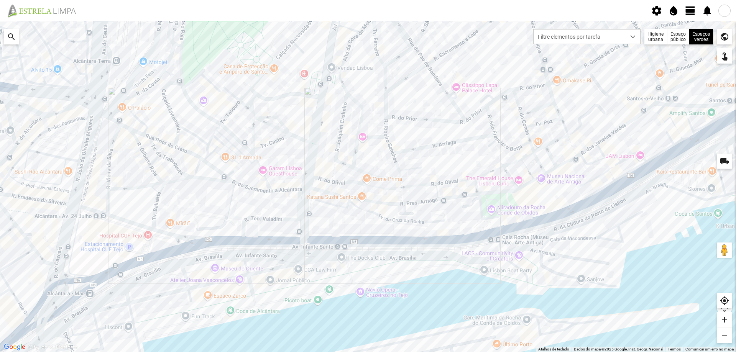
drag, startPoint x: 370, startPoint y: 216, endPoint x: 358, endPoint y: 232, distance: 18.9
click at [363, 226] on div at bounding box center [368, 186] width 736 height 331
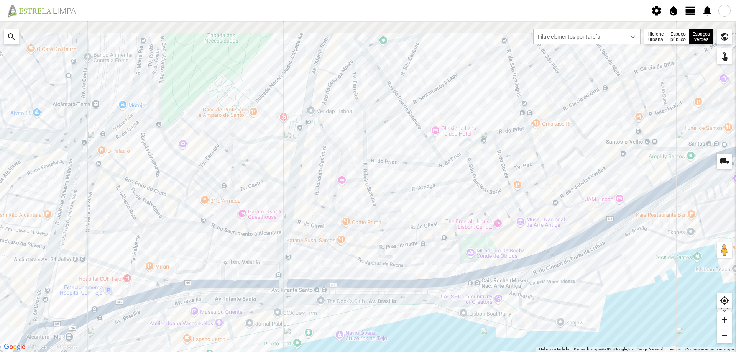
drag, startPoint x: 356, startPoint y: 216, endPoint x: 334, endPoint y: 233, distance: 27.8
click at [340, 232] on div at bounding box center [368, 186] width 736 height 331
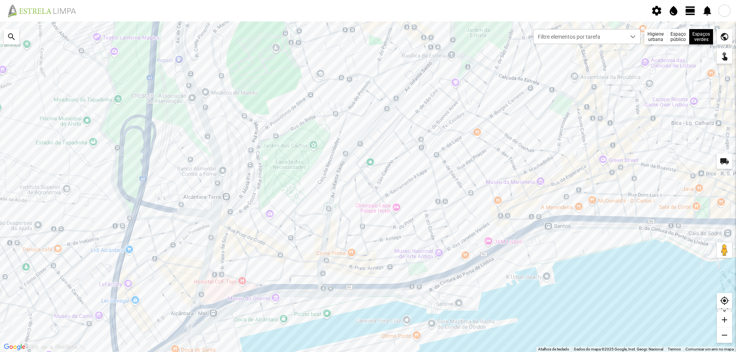
drag, startPoint x: 385, startPoint y: 183, endPoint x: 298, endPoint y: 195, distance: 88.3
click at [308, 196] on div at bounding box center [368, 186] width 736 height 331
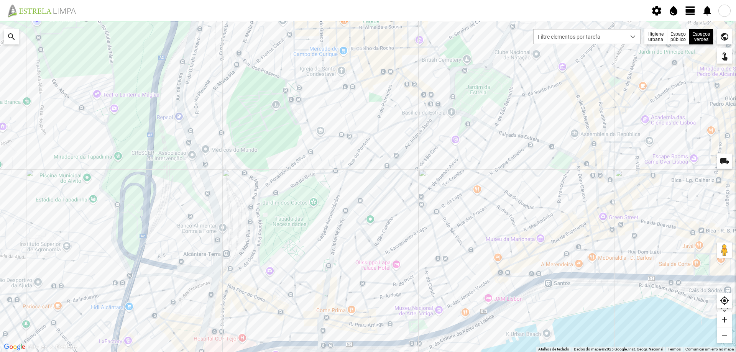
drag, startPoint x: 387, startPoint y: 193, endPoint x: 299, endPoint y: 215, distance: 90.9
click at [294, 224] on div at bounding box center [368, 186] width 736 height 331
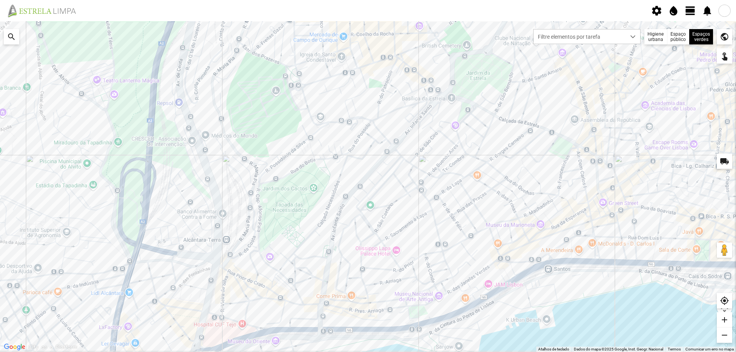
drag, startPoint x: 380, startPoint y: 188, endPoint x: 373, endPoint y: 167, distance: 21.9
click at [373, 168] on div at bounding box center [368, 186] width 736 height 331
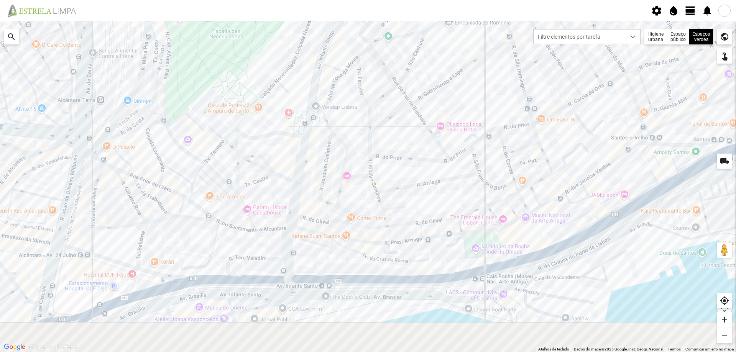
drag, startPoint x: 389, startPoint y: 205, endPoint x: 397, endPoint y: 82, distance: 123.3
click at [403, 109] on div at bounding box center [368, 186] width 736 height 331
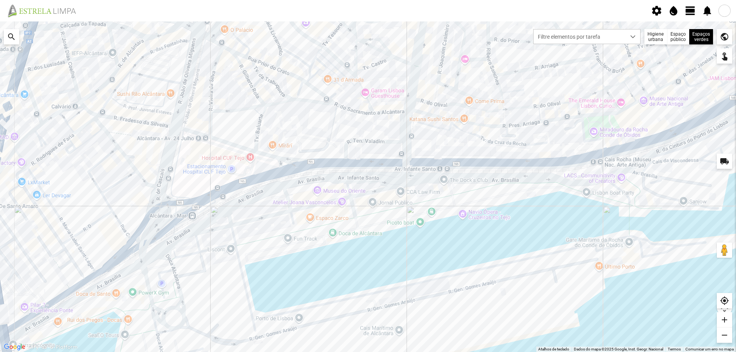
drag, startPoint x: 239, startPoint y: 216, endPoint x: 349, endPoint y: 186, distance: 113.9
click at [349, 186] on div at bounding box center [368, 186] width 736 height 331
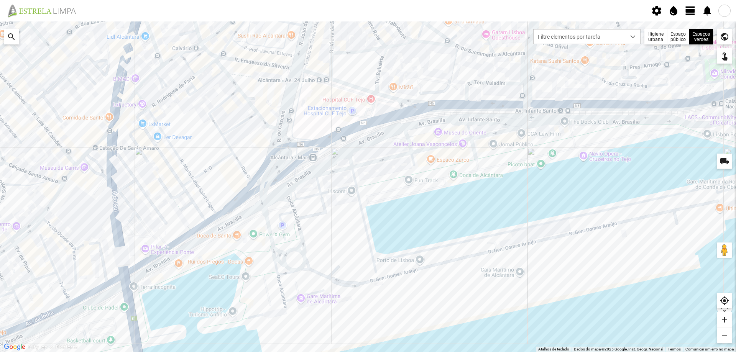
drag, startPoint x: 218, startPoint y: 220, endPoint x: 361, endPoint y: 162, distance: 154.1
click at [361, 162] on div at bounding box center [368, 186] width 736 height 331
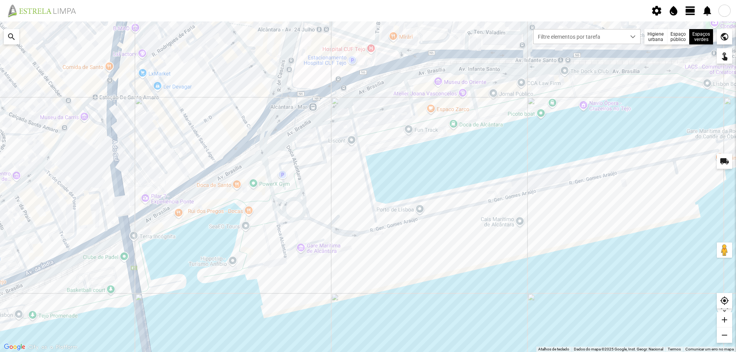
drag, startPoint x: 258, startPoint y: 233, endPoint x: 322, endPoint y: 180, distance: 82.8
click at [323, 181] on div at bounding box center [368, 186] width 736 height 331
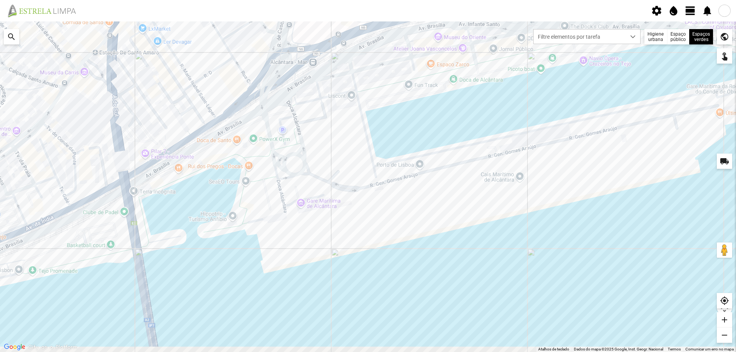
drag, startPoint x: 196, startPoint y: 224, endPoint x: 284, endPoint y: 179, distance: 98.4
click at [284, 180] on div at bounding box center [368, 186] width 736 height 331
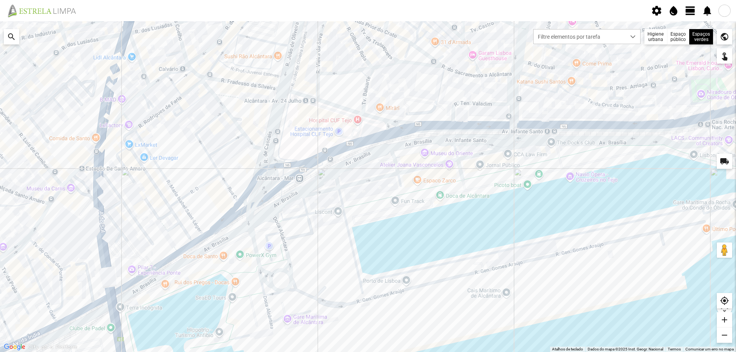
drag, startPoint x: 304, startPoint y: 137, endPoint x: 289, endPoint y: 256, distance: 120.2
click at [289, 256] on div at bounding box center [368, 186] width 736 height 331
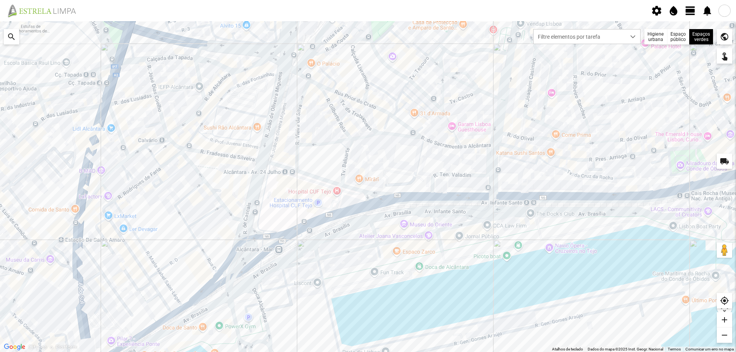
drag, startPoint x: 264, startPoint y: 159, endPoint x: 248, endPoint y: 217, distance: 60.6
click at [248, 217] on div at bounding box center [368, 186] width 736 height 331
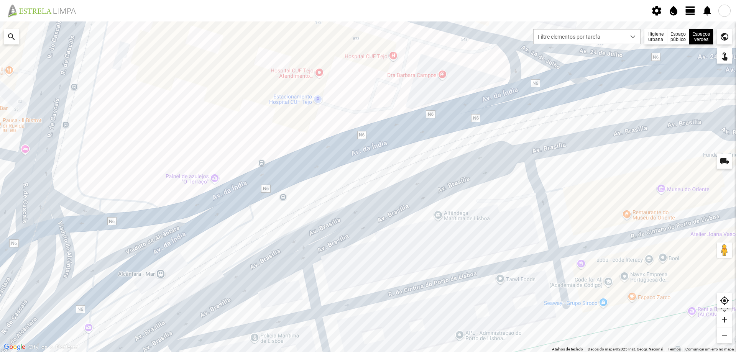
drag, startPoint x: 335, startPoint y: 247, endPoint x: 335, endPoint y: 125, distance: 121.5
click at [335, 125] on div at bounding box center [368, 186] width 736 height 331
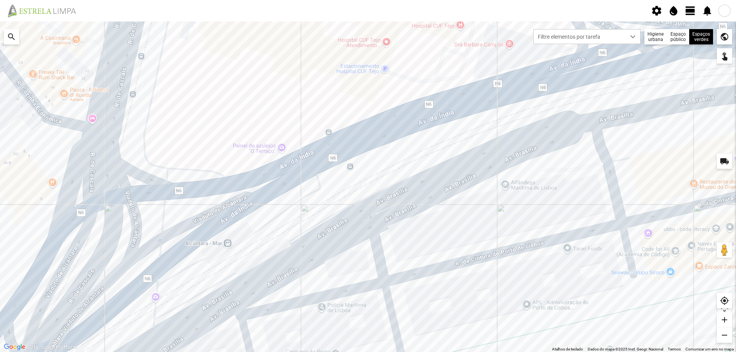
drag, startPoint x: 293, startPoint y: 176, endPoint x: 353, endPoint y: 147, distance: 66.2
click at [353, 147] on div at bounding box center [368, 186] width 736 height 331
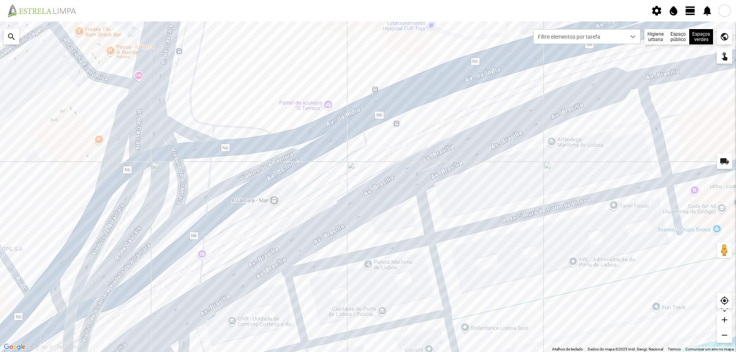
drag, startPoint x: 429, startPoint y: 153, endPoint x: 477, endPoint y: 102, distance: 70.0
click at [478, 102] on div at bounding box center [368, 186] width 736 height 331
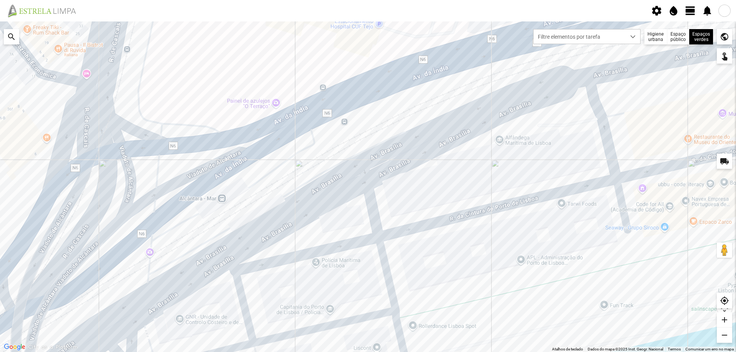
drag, startPoint x: 322, startPoint y: 169, endPoint x: 267, endPoint y: 181, distance: 56.3
click at [267, 181] on div at bounding box center [368, 186] width 736 height 331
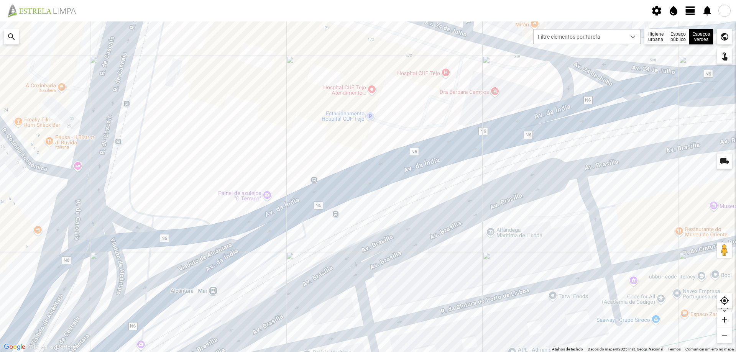
drag, startPoint x: 167, startPoint y: 106, endPoint x: 158, endPoint y: 198, distance: 92.8
click at [158, 198] on div at bounding box center [368, 186] width 736 height 331
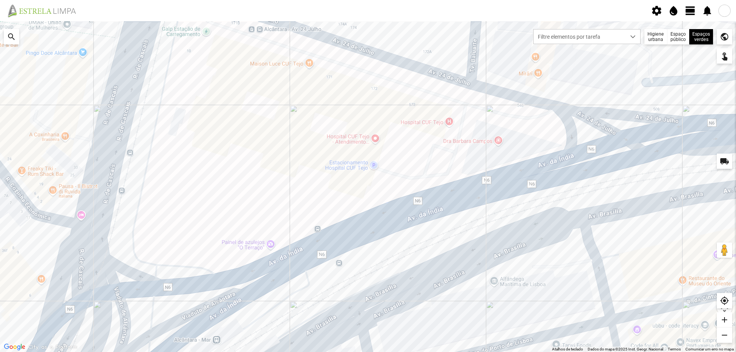
drag, startPoint x: 165, startPoint y: 185, endPoint x: 169, endPoint y: 231, distance: 46.2
click at [169, 231] on div at bounding box center [368, 186] width 736 height 331
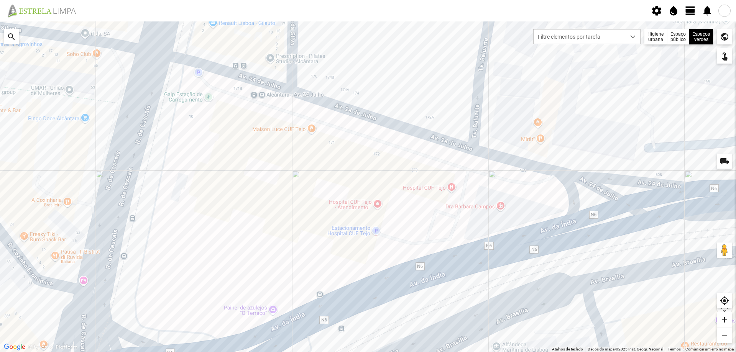
drag, startPoint x: 177, startPoint y: 217, endPoint x: 172, endPoint y: 229, distance: 13.6
click at [172, 229] on div at bounding box center [368, 186] width 736 height 331
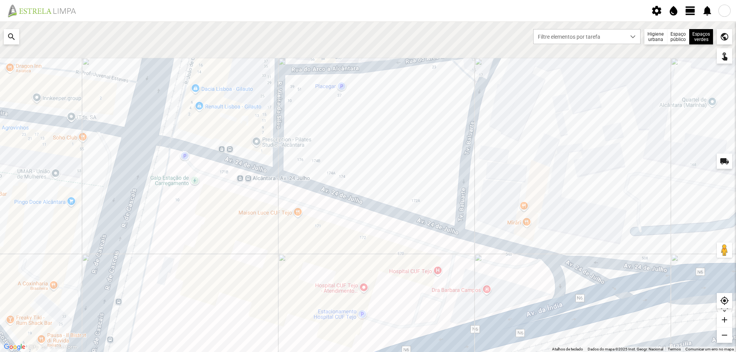
drag, startPoint x: 201, startPoint y: 169, endPoint x: 193, endPoint y: 251, distance: 82.0
click at [191, 251] on div at bounding box center [368, 186] width 736 height 331
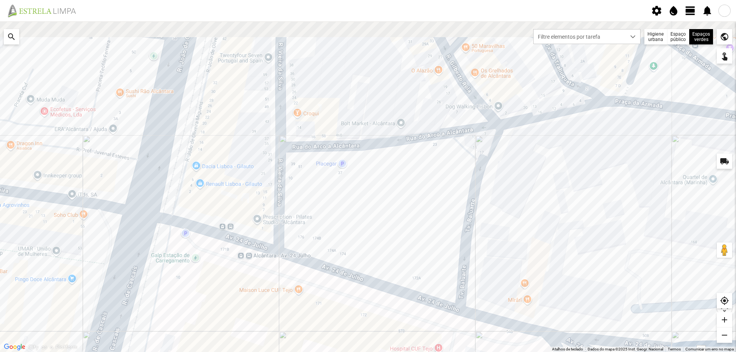
drag, startPoint x: 226, startPoint y: 161, endPoint x: 217, endPoint y: 212, distance: 51.8
click at [217, 212] on div at bounding box center [368, 186] width 736 height 331
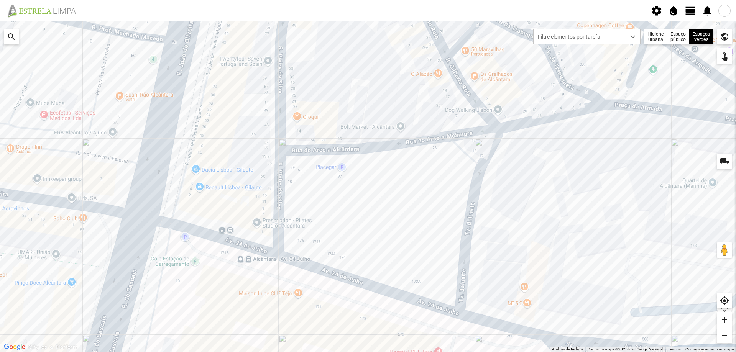
drag, startPoint x: 225, startPoint y: 233, endPoint x: 225, endPoint y: 242, distance: 8.8
click at [225, 240] on div at bounding box center [368, 186] width 736 height 331
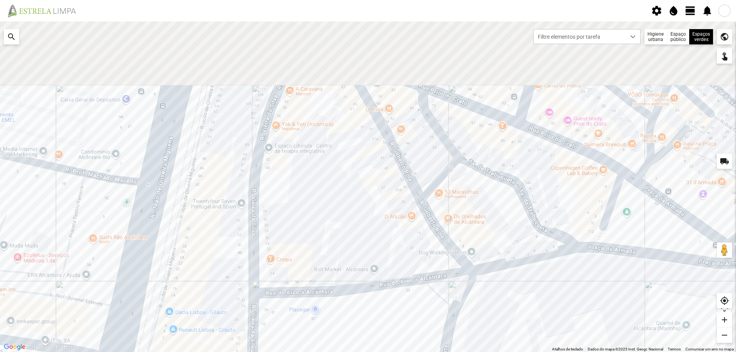
drag, startPoint x: 247, startPoint y: 138, endPoint x: 221, endPoint y: 271, distance: 135.8
click at [220, 270] on div at bounding box center [368, 186] width 736 height 331
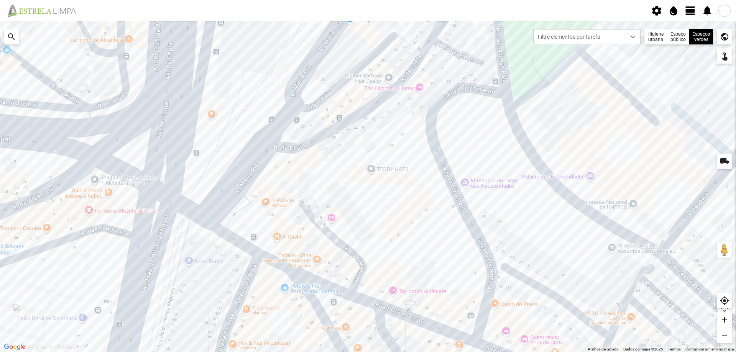
drag, startPoint x: 262, startPoint y: 167, endPoint x: 270, endPoint y: 126, distance: 41.7
click at [269, 142] on div at bounding box center [368, 186] width 736 height 331
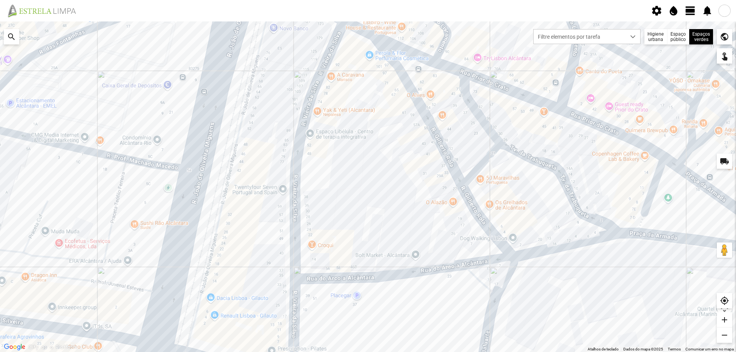
click at [255, 121] on div at bounding box center [368, 186] width 736 height 331
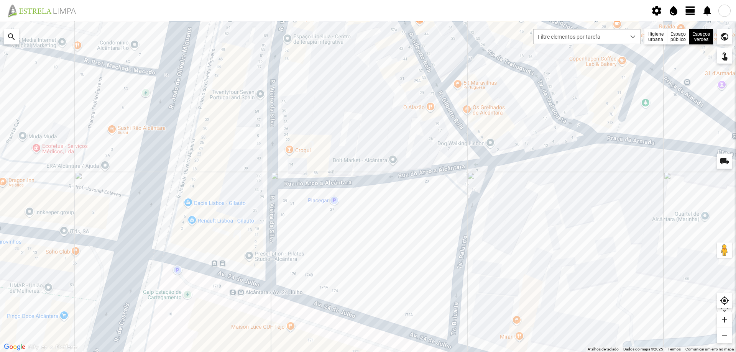
drag, startPoint x: 258, startPoint y: 182, endPoint x: 292, endPoint y: 70, distance: 117.2
click at [286, 100] on div at bounding box center [368, 186] width 736 height 331
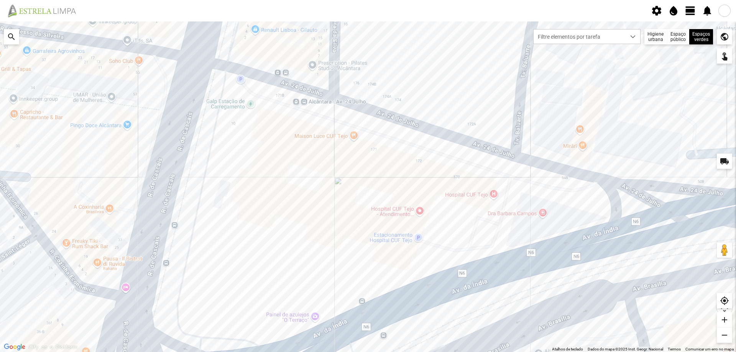
drag, startPoint x: 304, startPoint y: 125, endPoint x: 276, endPoint y: 5, distance: 123.4
click at [277, 7] on div "settings water_drop view_day notifications ← Mover para a esquerda → Mover para…" at bounding box center [368, 176] width 736 height 352
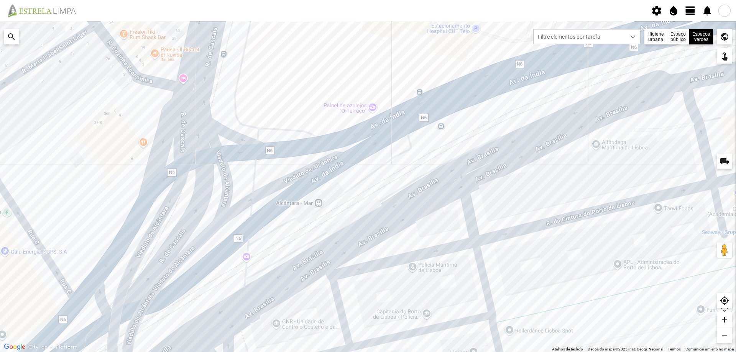
drag, startPoint x: 246, startPoint y: 82, endPoint x: 352, endPoint y: 94, distance: 106.9
click at [352, 94] on div at bounding box center [368, 186] width 736 height 331
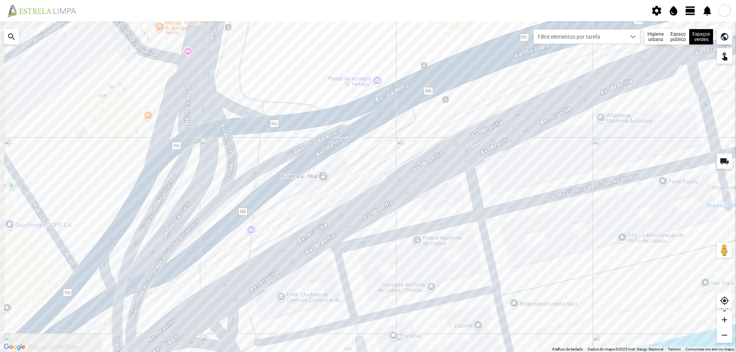
drag, startPoint x: 326, startPoint y: 183, endPoint x: 331, endPoint y: 35, distance: 147.7
click at [332, 41] on div at bounding box center [368, 186] width 736 height 331
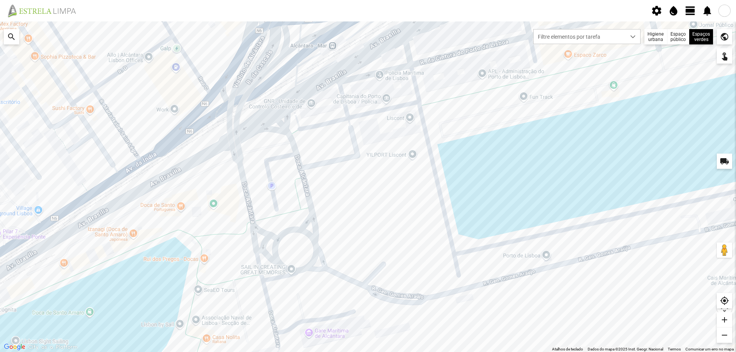
drag, startPoint x: 362, startPoint y: 159, endPoint x: 335, endPoint y: 235, distance: 81.2
click at [336, 234] on div at bounding box center [368, 186] width 736 height 331
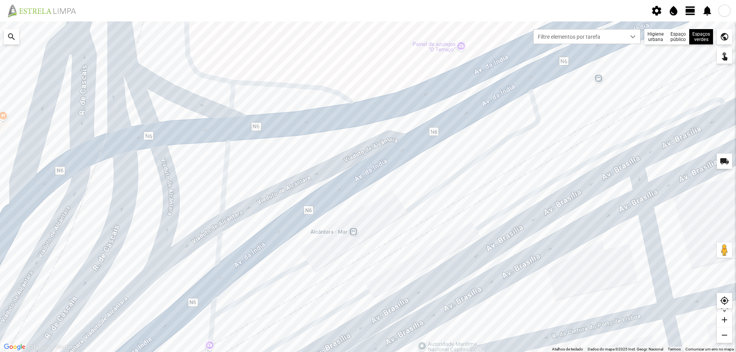
drag, startPoint x: 555, startPoint y: 91, endPoint x: 469, endPoint y: 175, distance: 120.1
click at [469, 175] on div at bounding box center [368, 186] width 736 height 331
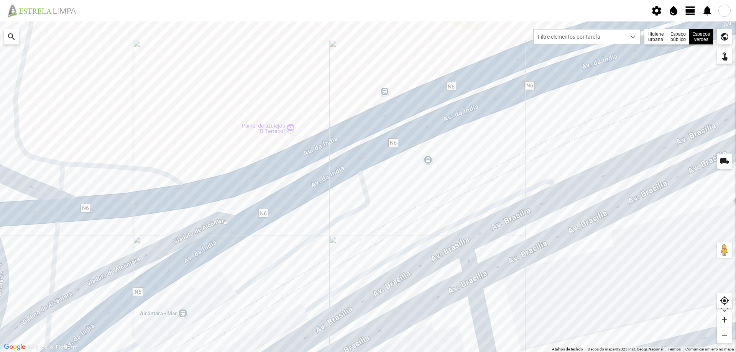
drag, startPoint x: 571, startPoint y: 133, endPoint x: 411, endPoint y: 208, distance: 176.9
click at [411, 208] on div at bounding box center [368, 186] width 736 height 331
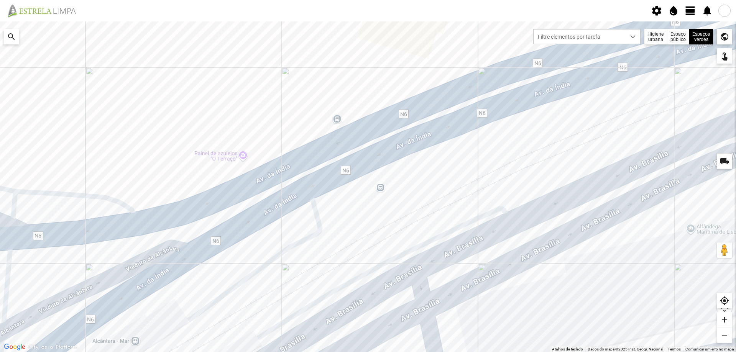
drag, startPoint x: 614, startPoint y: 113, endPoint x: 260, endPoint y: 242, distance: 376.6
click at [271, 242] on div at bounding box center [368, 186] width 736 height 331
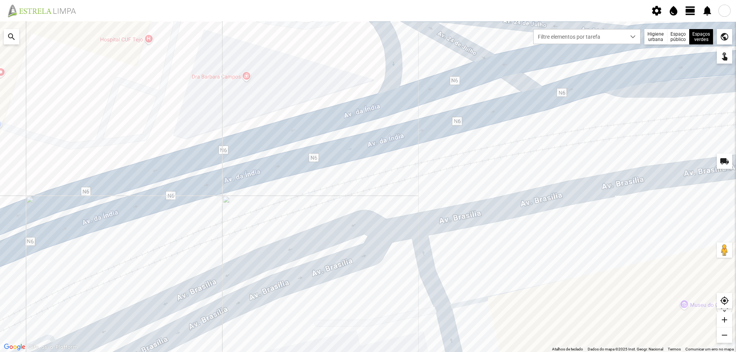
drag, startPoint x: 252, startPoint y: 221, endPoint x: 486, endPoint y: 151, distance: 244.4
click at [451, 168] on div at bounding box center [368, 186] width 736 height 331
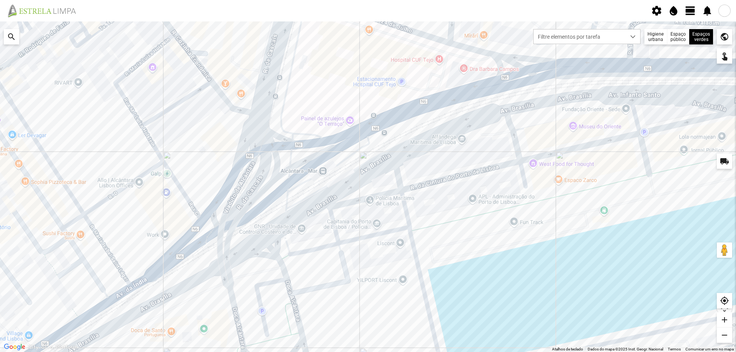
drag, startPoint x: 489, startPoint y: 125, endPoint x: 341, endPoint y: 157, distance: 151.0
click at [345, 157] on div at bounding box center [368, 186] width 736 height 331
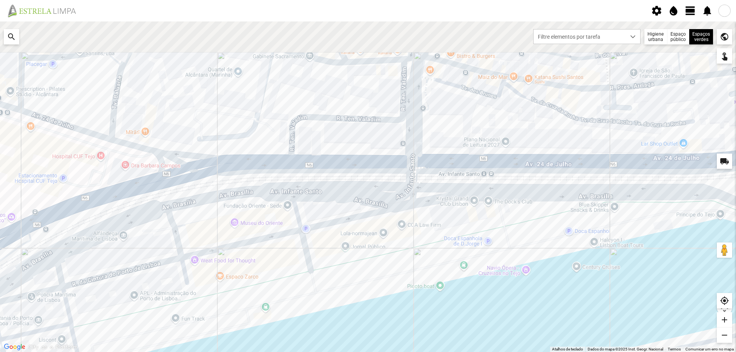
drag, startPoint x: 360, startPoint y: 173, endPoint x: 360, endPoint y: 197, distance: 24.9
click at [360, 185] on div at bounding box center [368, 186] width 736 height 331
